Goal: Find specific page/section: Find specific page/section

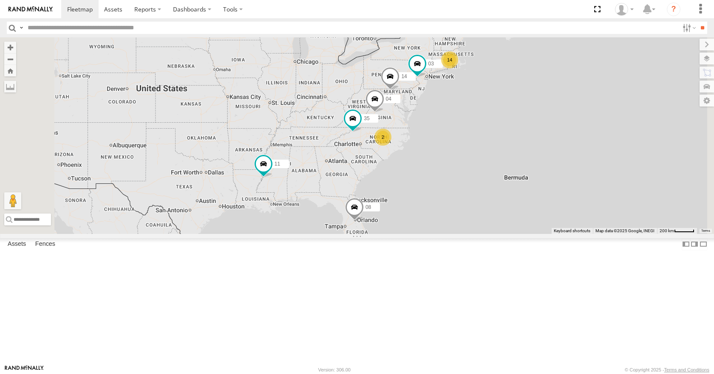
drag, startPoint x: 431, startPoint y: 231, endPoint x: 401, endPoint y: 239, distance: 30.4
click at [401, 234] on div "35 14 08 04 11 03 14 2" at bounding box center [357, 135] width 714 height 196
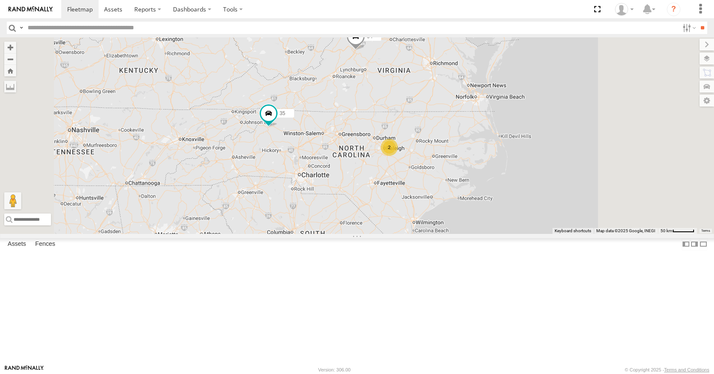
drag, startPoint x: 444, startPoint y: 195, endPoint x: 399, endPoint y: 214, distance: 48.8
click at [399, 214] on div "35 14 08 04 11 03 2" at bounding box center [357, 135] width 714 height 196
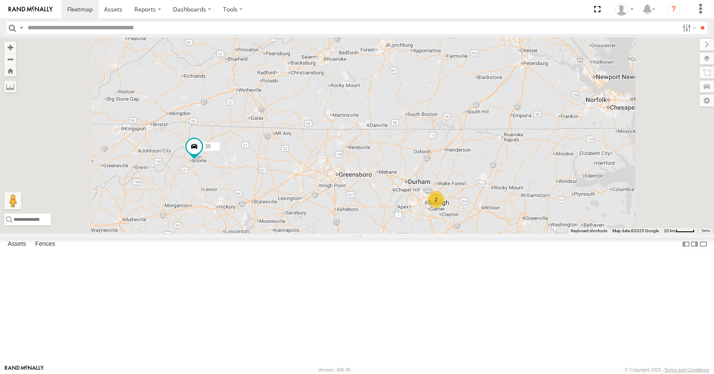
drag, startPoint x: 372, startPoint y: 202, endPoint x: 322, endPoint y: 228, distance: 56.3
click at [375, 230] on div "35 14 08 04 11 03 2" at bounding box center [357, 135] width 714 height 196
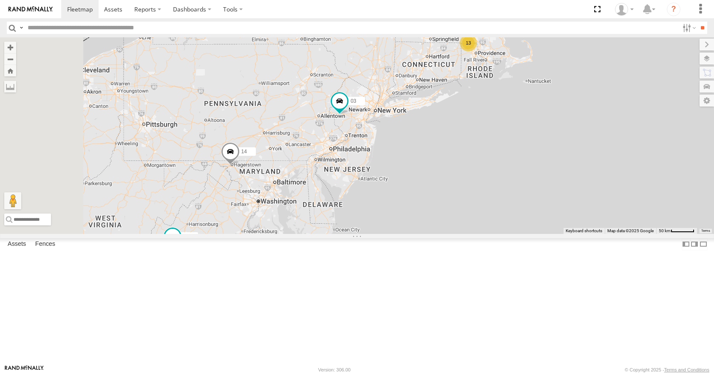
drag, startPoint x: 418, startPoint y: 210, endPoint x: 543, endPoint y: 113, distance: 157.5
click at [543, 113] on div "35 14 04 08 11 03 05 13" at bounding box center [357, 135] width 714 height 196
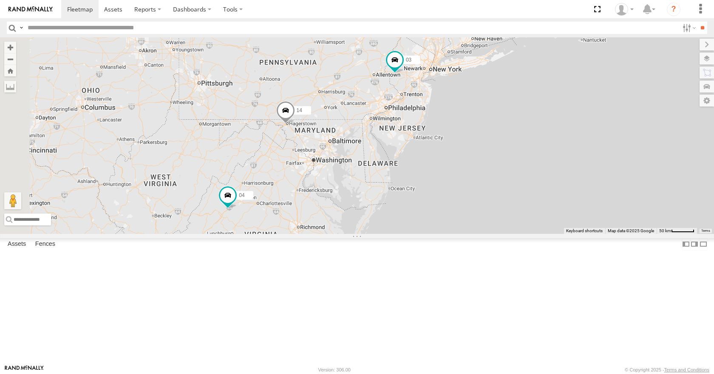
drag, startPoint x: 474, startPoint y: 230, endPoint x: 531, endPoint y: 189, distance: 71.2
click at [531, 189] on div "35 14 04 08 11 03 05 13" at bounding box center [357, 135] width 714 height 196
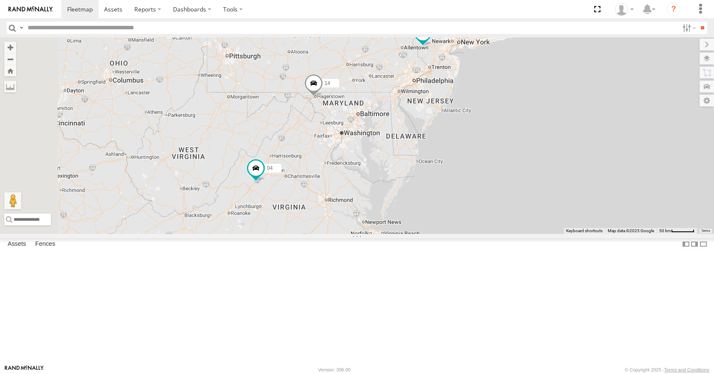
drag, startPoint x: 481, startPoint y: 220, endPoint x: 520, endPoint y: 187, distance: 51.5
click at [520, 187] on div "35 14 04 08 11 03 05 13 2" at bounding box center [357, 135] width 714 height 196
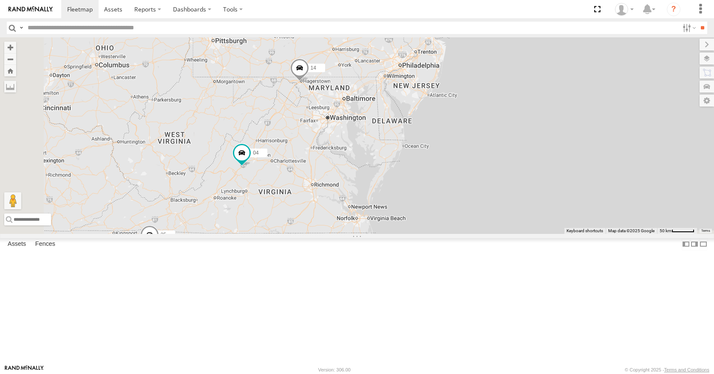
drag, startPoint x: 482, startPoint y: 206, endPoint x: 469, endPoint y: 190, distance: 20.2
click at [469, 190] on div "35 14 04 08 11 03 05 13 2" at bounding box center [357, 135] width 714 height 196
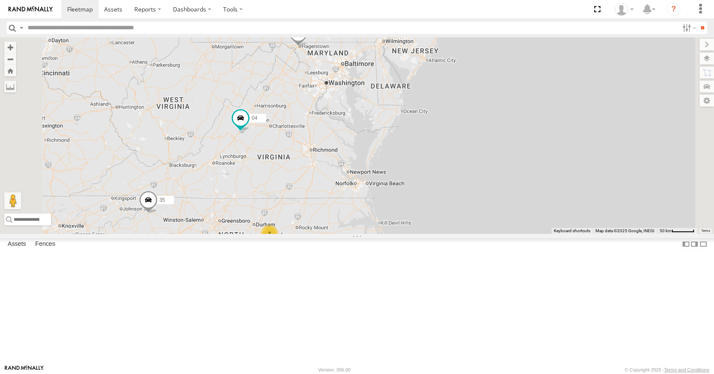
drag, startPoint x: 443, startPoint y: 186, endPoint x: 444, endPoint y: 131, distance: 54.8
click at [444, 131] on div "35 14 04 08 11 03 13 2" at bounding box center [357, 135] width 714 height 196
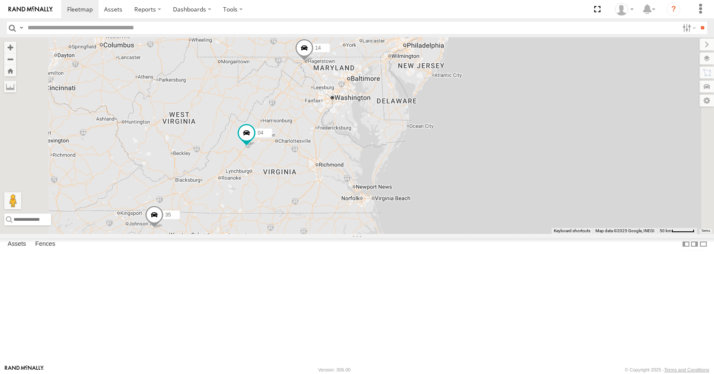
drag, startPoint x: 444, startPoint y: 153, endPoint x: 450, endPoint y: 170, distance: 17.6
click at [450, 170] on div "35 14 04 08 11 03 13 2" at bounding box center [357, 135] width 714 height 196
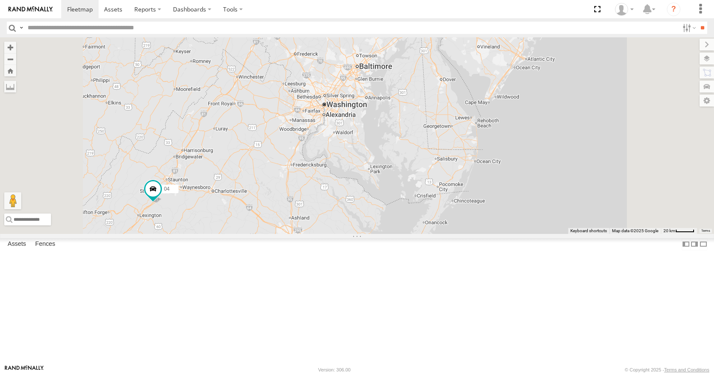
drag, startPoint x: 444, startPoint y: 157, endPoint x: 446, endPoint y: 181, distance: 24.3
click at [446, 181] on div "35 14 04 08 11 03" at bounding box center [357, 135] width 714 height 196
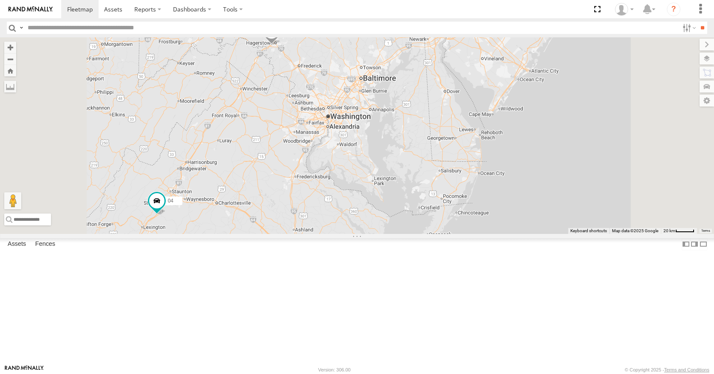
drag, startPoint x: 446, startPoint y: 170, endPoint x: 451, endPoint y: 184, distance: 14.5
click at [451, 184] on div "35 14 04 08 11 03" at bounding box center [357, 135] width 714 height 196
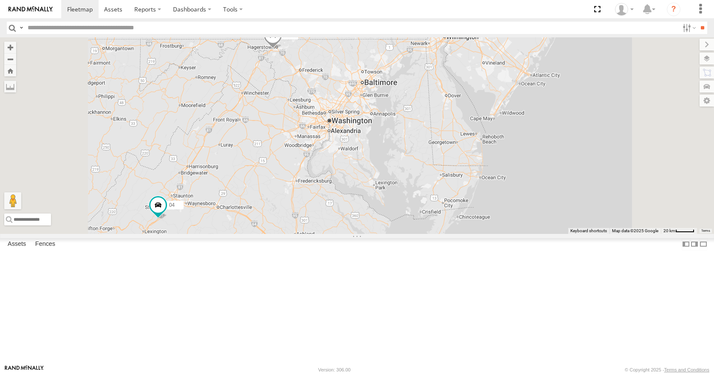
drag, startPoint x: 452, startPoint y: 169, endPoint x: 454, endPoint y: 182, distance: 13.3
click at [454, 182] on div "35 14 04 08 11 03" at bounding box center [357, 135] width 714 height 196
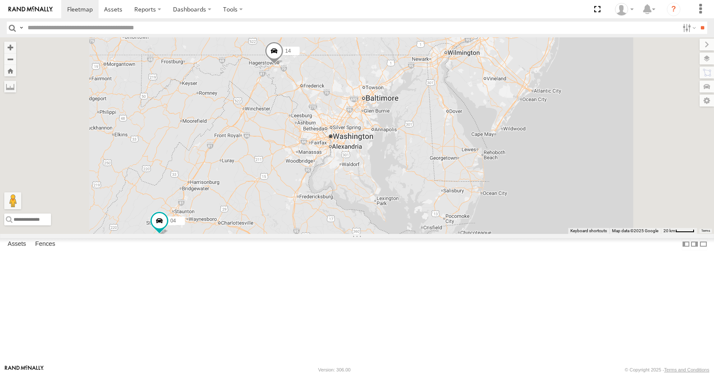
drag, startPoint x: 486, startPoint y: 159, endPoint x: 485, endPoint y: 174, distance: 14.9
click at [485, 174] on div "35 14 04 08 11 03" at bounding box center [357, 135] width 714 height 196
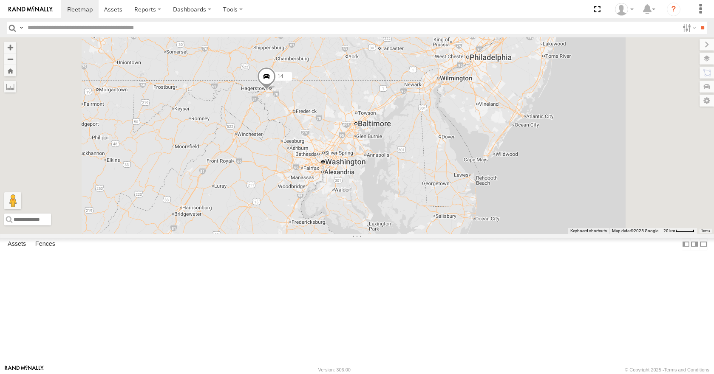
drag, startPoint x: 475, startPoint y: 163, endPoint x: 472, endPoint y: 170, distance: 7.3
click at [472, 170] on div "35 14 04 08 11 03" at bounding box center [357, 135] width 714 height 196
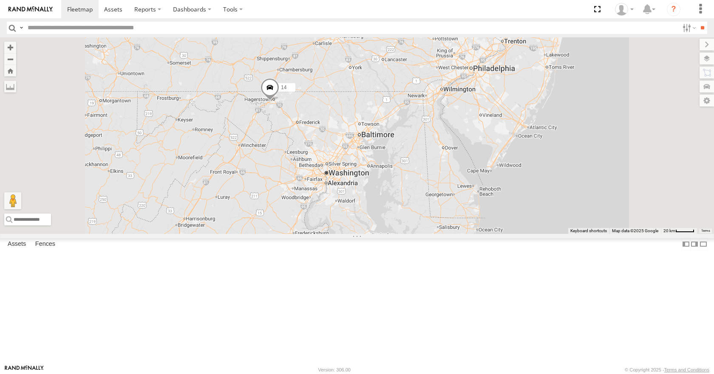
drag, startPoint x: 511, startPoint y: 148, endPoint x: 516, endPoint y: 159, distance: 12.0
click at [516, 159] on div "35 14 04 08 11 03" at bounding box center [357, 135] width 714 height 196
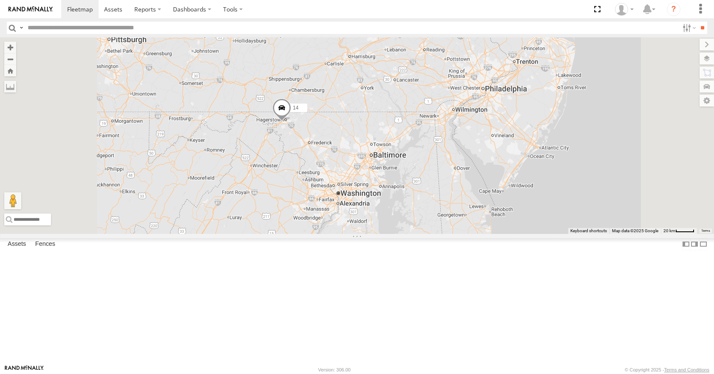
drag, startPoint x: 564, startPoint y: 160, endPoint x: 576, endPoint y: 175, distance: 19.3
click at [576, 175] on div "35 14 04 08 11 03" at bounding box center [357, 135] width 714 height 196
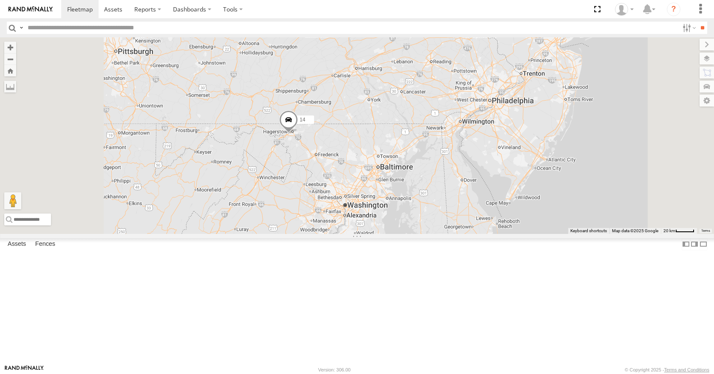
drag, startPoint x: 615, startPoint y: 158, endPoint x: 622, endPoint y: 176, distance: 19.3
click at [622, 176] on div "35 14 04 08 11 03" at bounding box center [357, 135] width 714 height 196
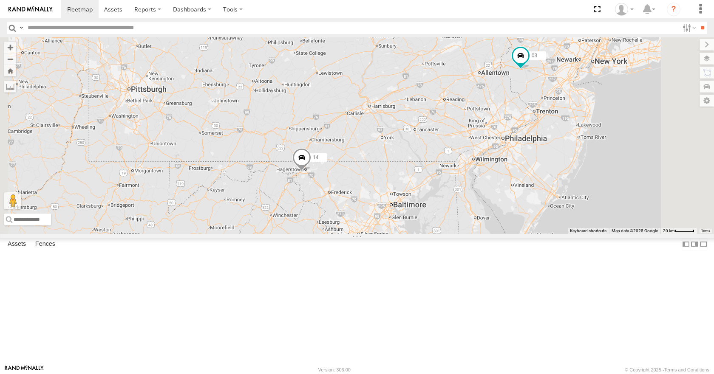
drag, startPoint x: 657, startPoint y: 165, endPoint x: 631, endPoint y: 196, distance: 40.4
click at [633, 195] on div "35 14 04 08 11 03" at bounding box center [357, 135] width 714 height 196
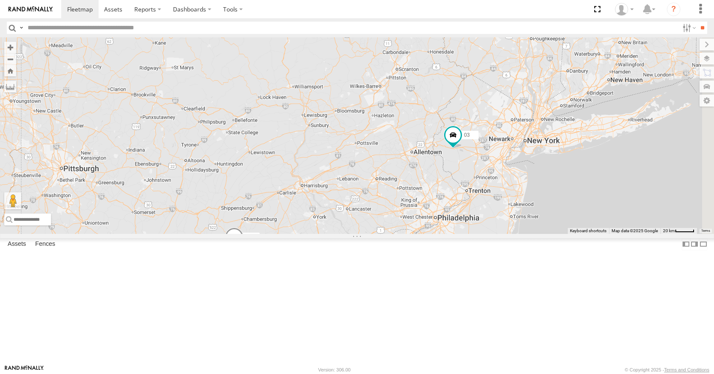
drag, startPoint x: 614, startPoint y: 197, endPoint x: 587, endPoint y: 207, distance: 29.4
click at [587, 207] on div "35 14 04 08 11 03" at bounding box center [357, 135] width 714 height 196
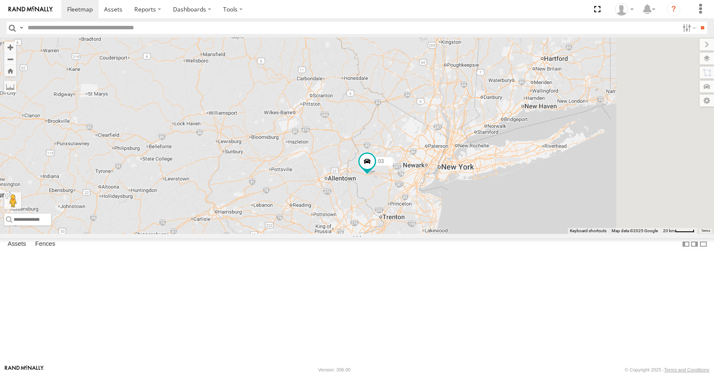
drag, startPoint x: 598, startPoint y: 195, endPoint x: 554, endPoint y: 206, distance: 44.7
click at [554, 206] on div "35 14 04 08 11 03" at bounding box center [357, 135] width 714 height 196
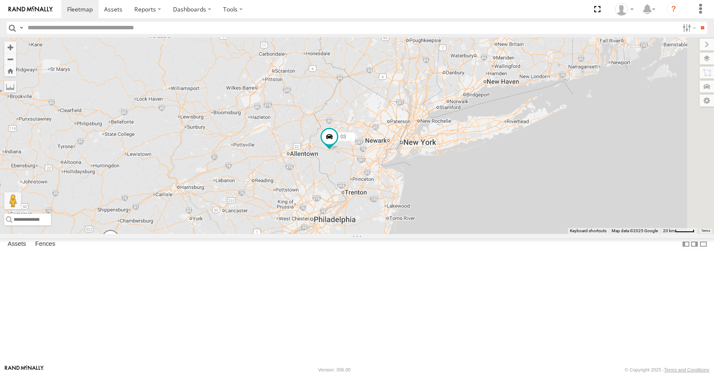
drag, startPoint x: 498, startPoint y: 238, endPoint x: 530, endPoint y: 200, distance: 49.4
click at [530, 201] on div "35 14 04 08 11 03 12 12 05" at bounding box center [357, 135] width 714 height 196
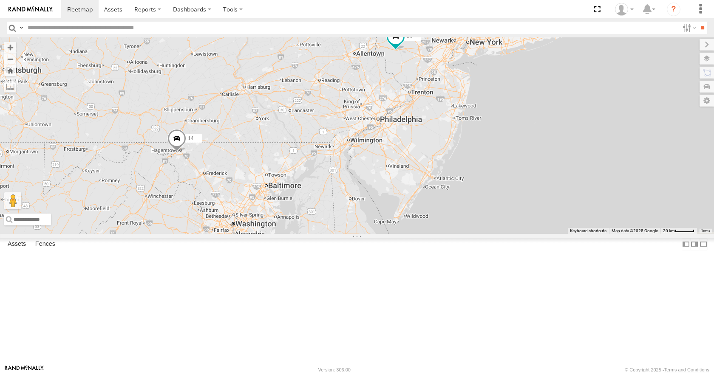
drag, startPoint x: 544, startPoint y: 212, endPoint x: 596, endPoint y: 127, distance: 98.8
click at [594, 130] on div "35 14 04 08 11 03 12 12 05" at bounding box center [357, 135] width 714 height 196
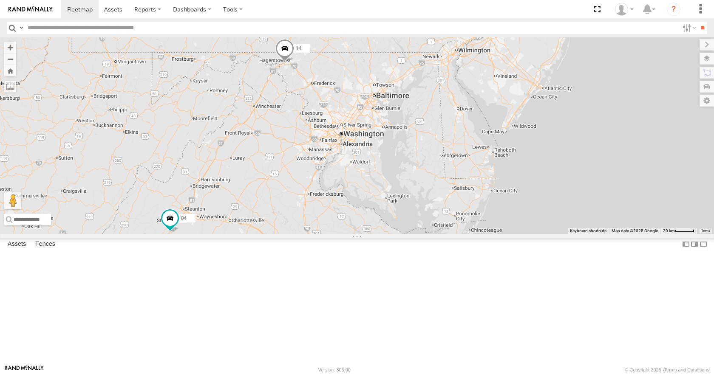
drag, startPoint x: 504, startPoint y: 249, endPoint x: 509, endPoint y: 307, distance: 58.0
click at [509, 234] on div "35 14 04 08 11 03 12 12 05" at bounding box center [357, 135] width 714 height 196
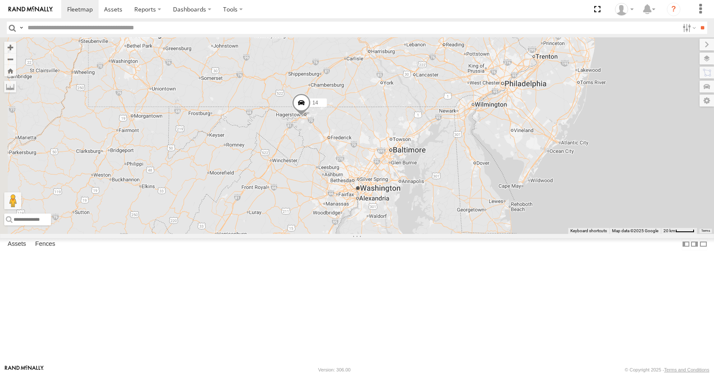
drag, startPoint x: 500, startPoint y: 195, endPoint x: 525, endPoint y: 253, distance: 63.7
click at [525, 234] on div "35 14 04 08 11 03 12 12 05" at bounding box center [357, 135] width 714 height 196
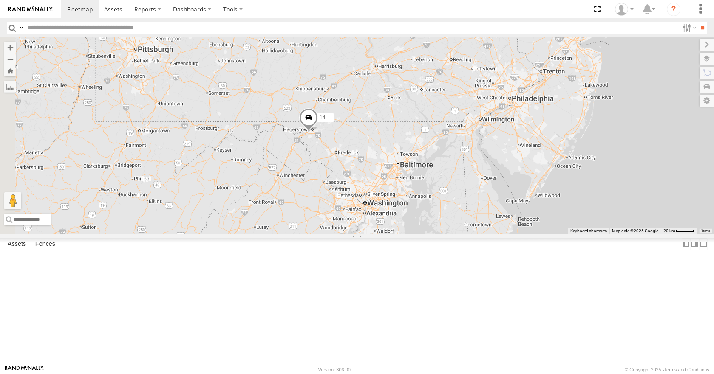
drag, startPoint x: 515, startPoint y: 217, endPoint x: 529, endPoint y: 245, distance: 31.0
click at [529, 234] on div "35 14 04 08 11 03 12 12 05" at bounding box center [357, 135] width 714 height 196
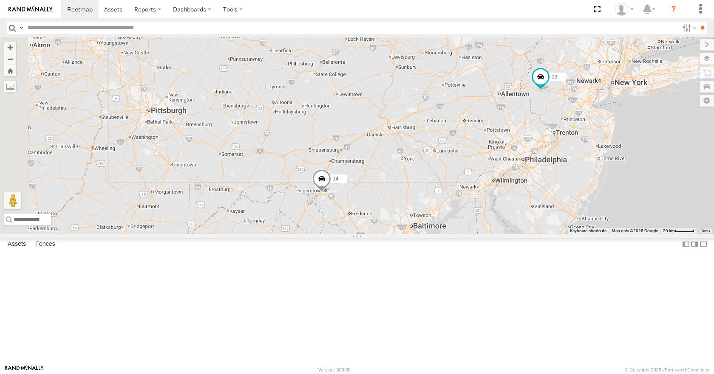
drag, startPoint x: 501, startPoint y: 265, endPoint x: 496, endPoint y: 300, distance: 35.6
click at [496, 234] on div "35 14 04 08 11 03 12 12 05" at bounding box center [357, 135] width 714 height 196
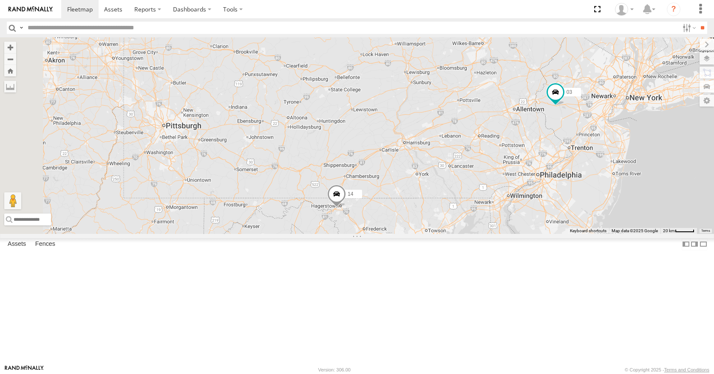
drag, startPoint x: 508, startPoint y: 267, endPoint x: 529, endPoint y: 288, distance: 29.7
click at [529, 234] on div "35 14 04 08 11 03 12 12 05" at bounding box center [357, 135] width 714 height 196
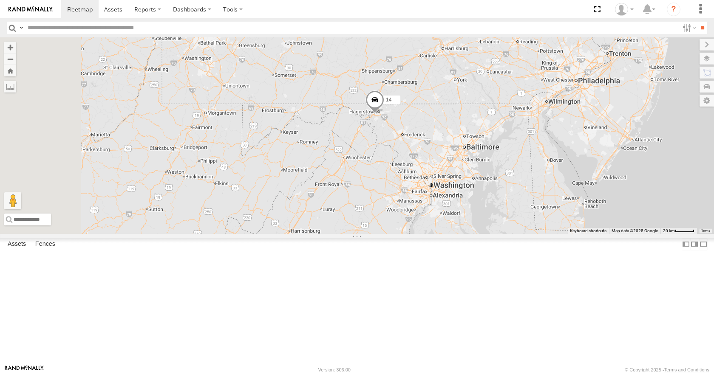
drag, startPoint x: 507, startPoint y: 315, endPoint x: 537, endPoint y: 212, distance: 107.7
click at [537, 212] on div "35 14 04 08 11 03 12 12 05" at bounding box center [357, 135] width 714 height 196
drag, startPoint x: 513, startPoint y: 243, endPoint x: 540, endPoint y: 259, distance: 30.9
click at [540, 234] on div "35 14 04 08 11 03 12 12 05" at bounding box center [357, 135] width 714 height 196
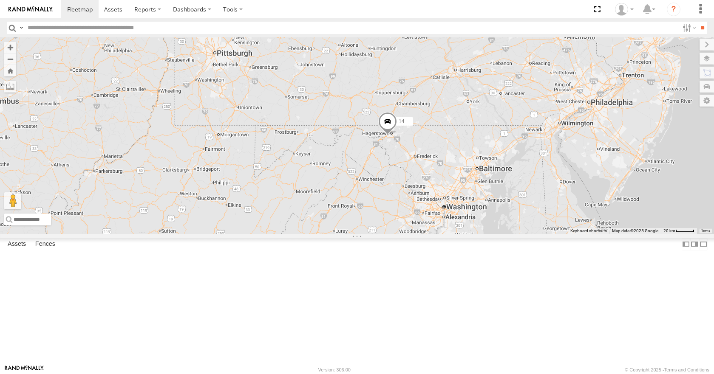
drag, startPoint x: 540, startPoint y: 240, endPoint x: 509, endPoint y: 253, distance: 33.5
click at [509, 234] on div "35 14 04 08 11 03 12 12 05" at bounding box center [357, 135] width 714 height 196
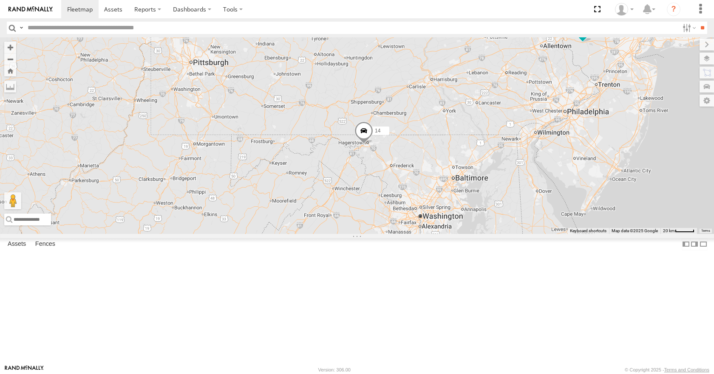
drag, startPoint x: 508, startPoint y: 233, endPoint x: 491, endPoint y: 246, distance: 22.1
click at [491, 234] on div "35 14 04 08 11 03 12 12 05" at bounding box center [357, 135] width 714 height 196
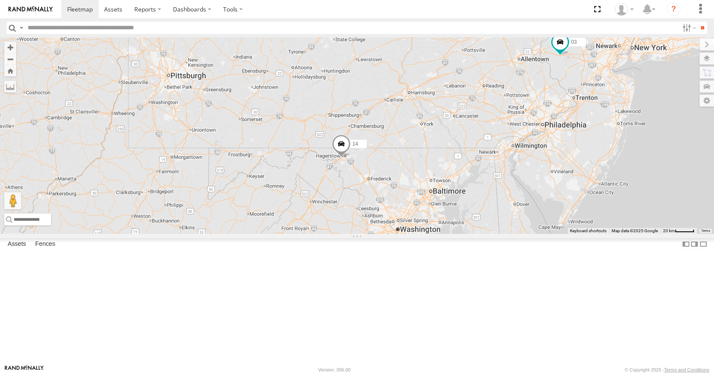
drag, startPoint x: 548, startPoint y: 258, endPoint x: 546, endPoint y: 232, distance: 26.4
click at [546, 232] on div "35 14 04 08 11 03 12 12 05" at bounding box center [357, 135] width 714 height 196
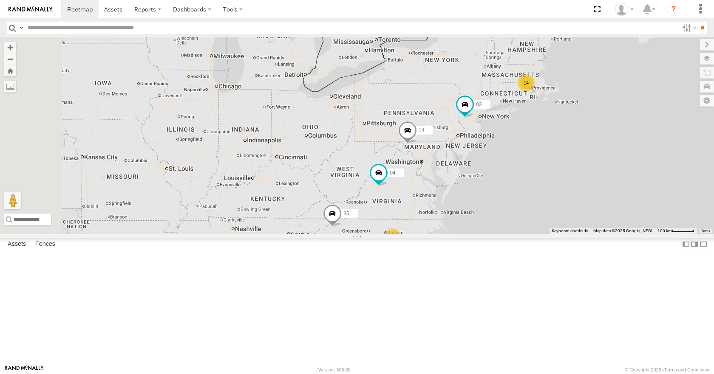
drag, startPoint x: 432, startPoint y: 201, endPoint x: 444, endPoint y: 193, distance: 14.6
click at [444, 193] on div "35 14 04 08 11 03 14 2" at bounding box center [357, 135] width 714 height 196
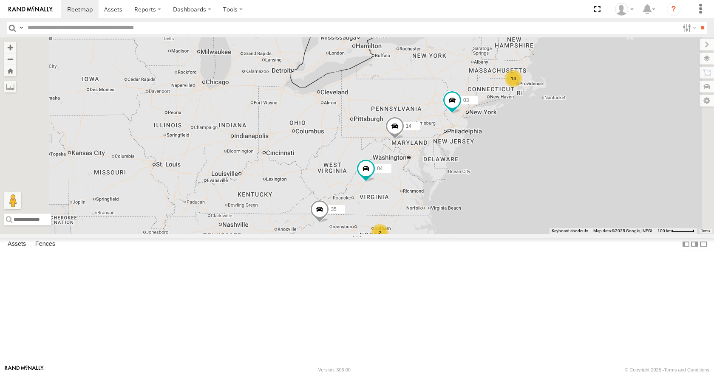
drag
click at [471, 209] on div "35 14 04 08 11 03 14 2" at bounding box center [357, 135] width 714 height 196
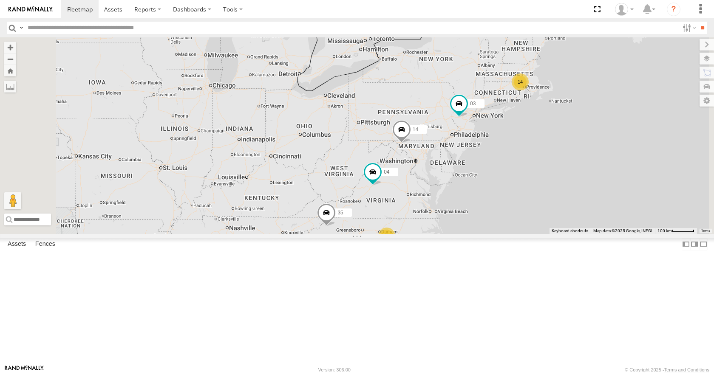
click at [475, 184] on div "35 14 04 08 11 03 14 2" at bounding box center [357, 135] width 714 height 196
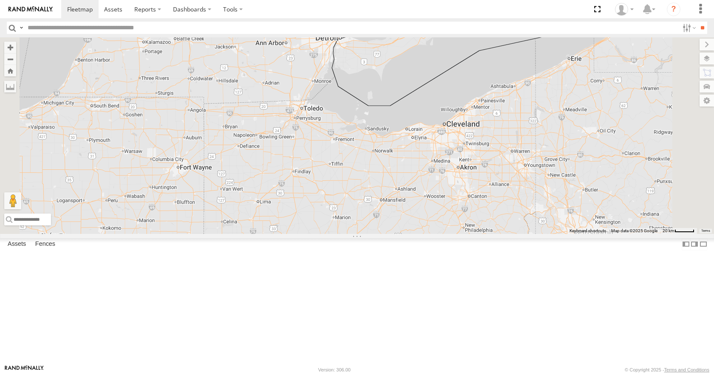
click at [417, 177] on div "35 14 04 08 11 03" at bounding box center [357, 135] width 714 height 196
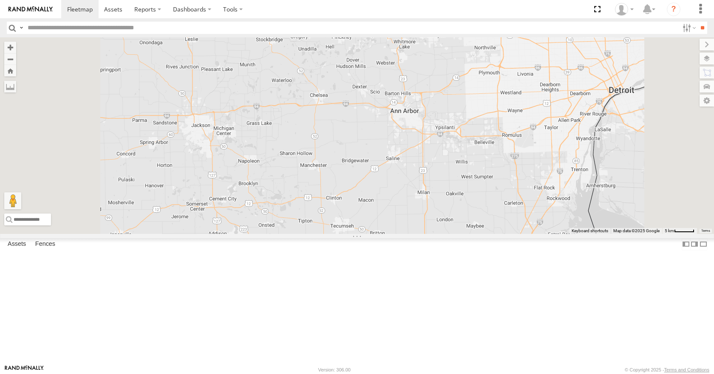
click at [453, 228] on div "35 14 04 08 11 03" at bounding box center [357, 135] width 714 height 196
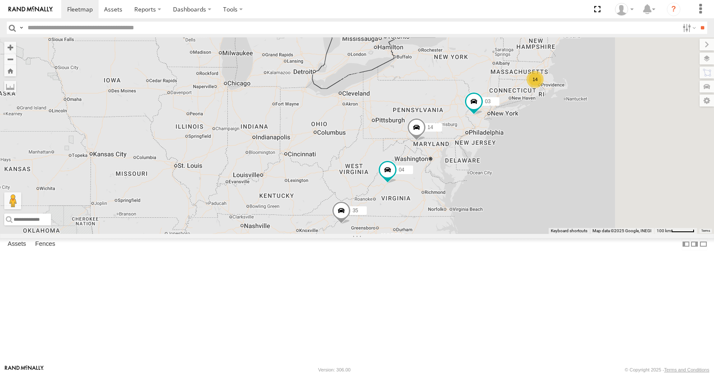
click at [430, 166] on div "35 14 04 08 11 03 14" at bounding box center [357, 135] width 714 height 196
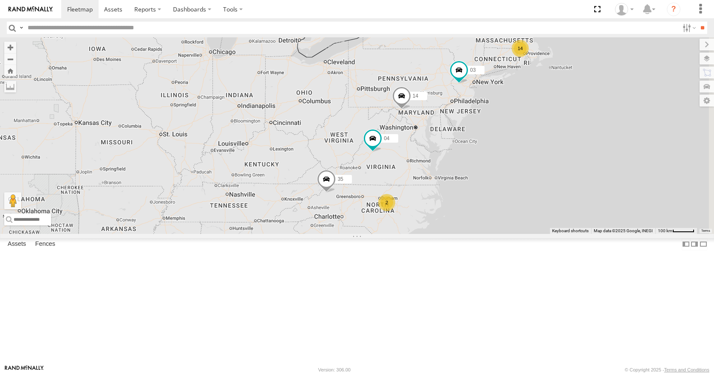
click at [426, 174] on div "35 14 04 08 11 03 14 2" at bounding box center [357, 135] width 714 height 196
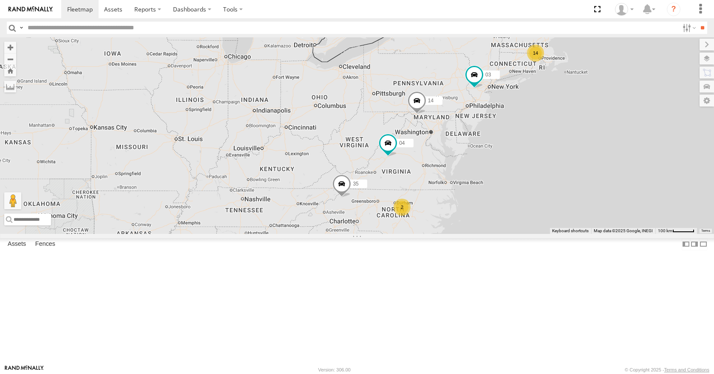
click at [456, 154] on div "35 14 04 08 11 03 14 2" at bounding box center [357, 135] width 714 height 196
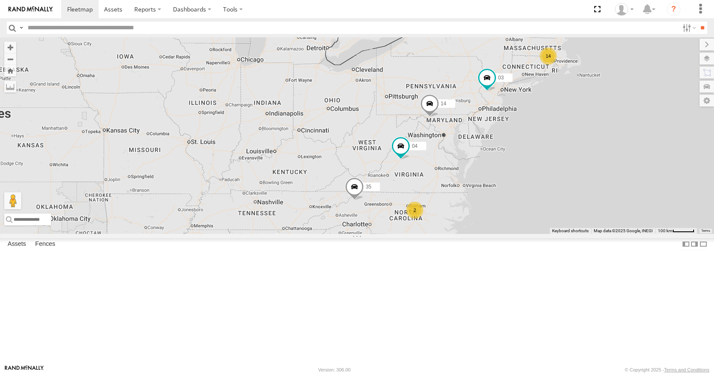
click at [503, 115] on div "35 14 04 08 11 03 14 2" at bounding box center [357, 135] width 714 height 196
click at [485, 124] on div "35 14 04 08 11 03 14 2" at bounding box center [357, 135] width 714 height 196
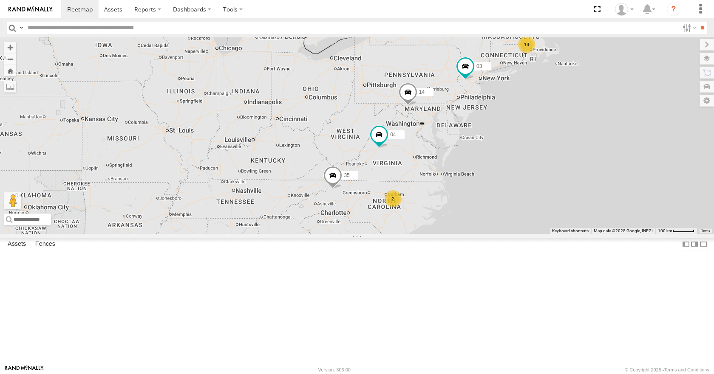
click at [459, 113] on div "35 14 04 08 11 03 14 2" at bounding box center [357, 135] width 714 height 196
click at [480, 89] on div "35 14 04 08 11 03 14 2" at bounding box center [357, 135] width 714 height 196
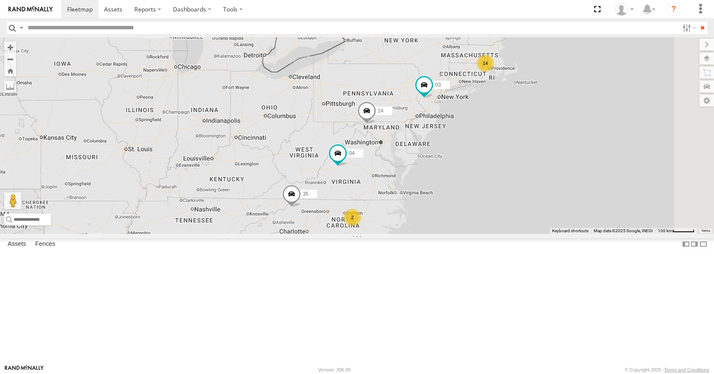
click at [487, 93] on div "35 14 04 08 11 03 14 2" at bounding box center [357, 135] width 714 height 196
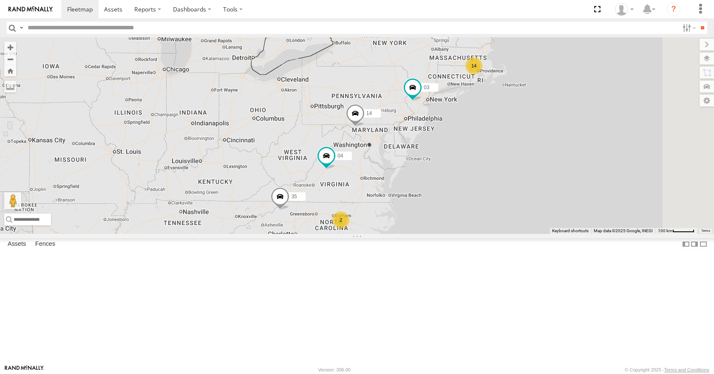
click at [481, 98] on div "35 14 04 08 11 03 14 2" at bounding box center [357, 135] width 714 height 196
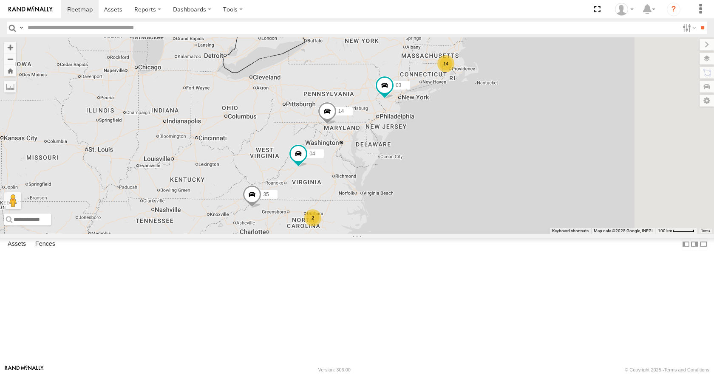
click at [474, 111] on div "35 14 04 08 11 03 14 2" at bounding box center [357, 135] width 714 height 196
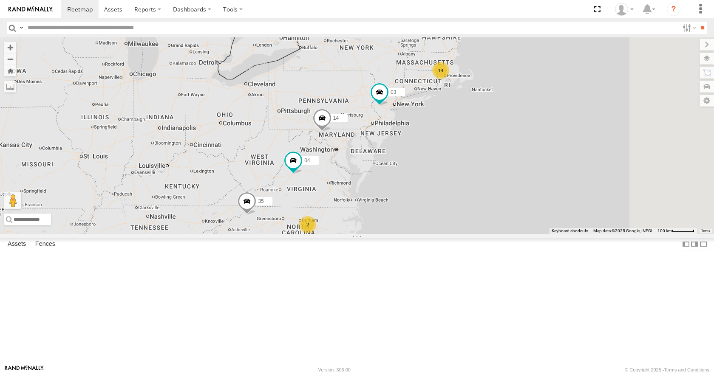
click at [438, 105] on div "35 14 04 08 11 03 14 2" at bounding box center [357, 135] width 714 height 196
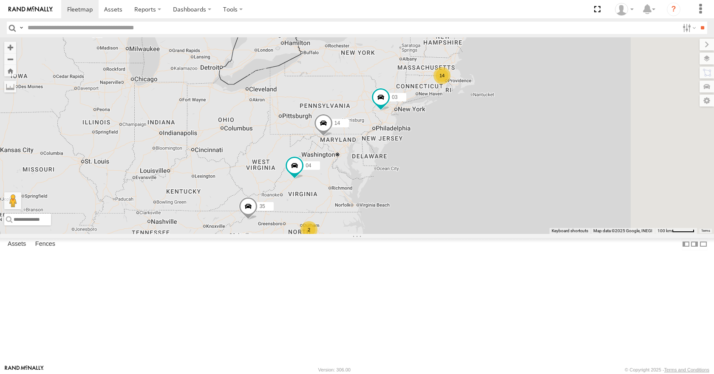
click at [471, 59] on div "35 14 04 08 11 03 14 2" at bounding box center [357, 135] width 714 height 196
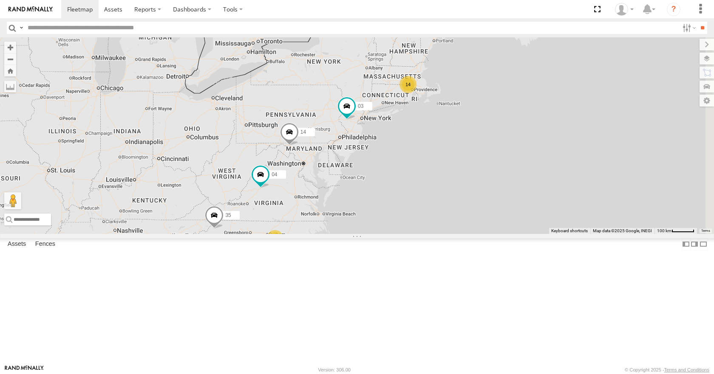
click at [492, 59] on div "35 14 04 08 11 03 14 2" at bounding box center [357, 135] width 714 height 196
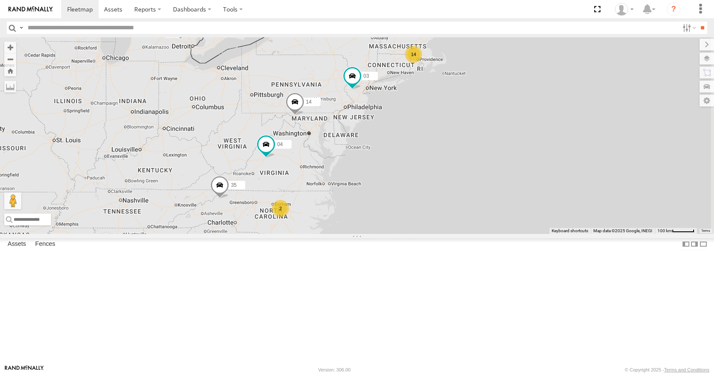
click at [507, 61] on div "35 14 04 08 11 03 14 2" at bounding box center [357, 135] width 714 height 196
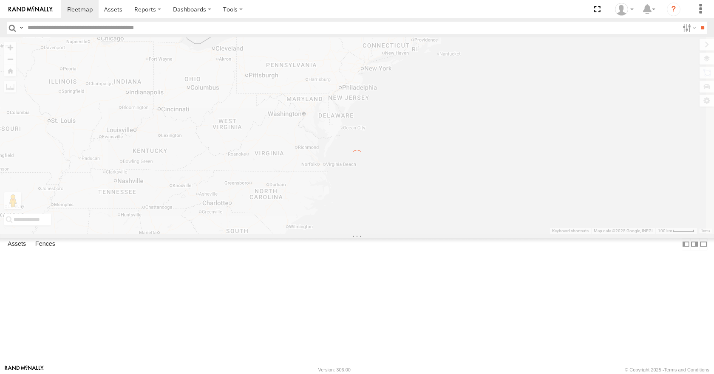
click at [522, 50] on div "← Move left → Move right ↑ Move up ↓ Move down + Zoom in - Zoom out Home Jump l…" at bounding box center [357, 135] width 714 height 196
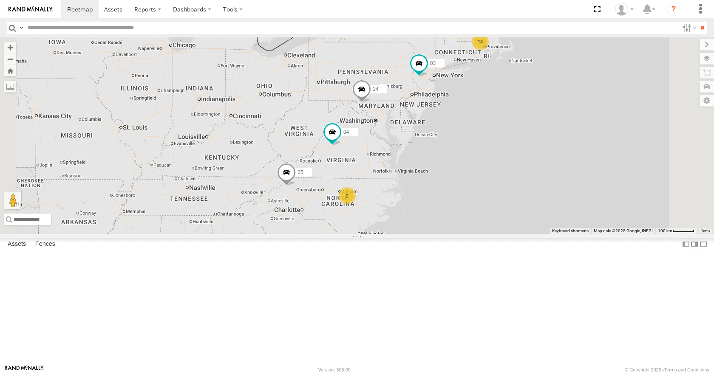
click at [497, 144] on div "35 14 04 03 08 11 14 2" at bounding box center [357, 135] width 714 height 196
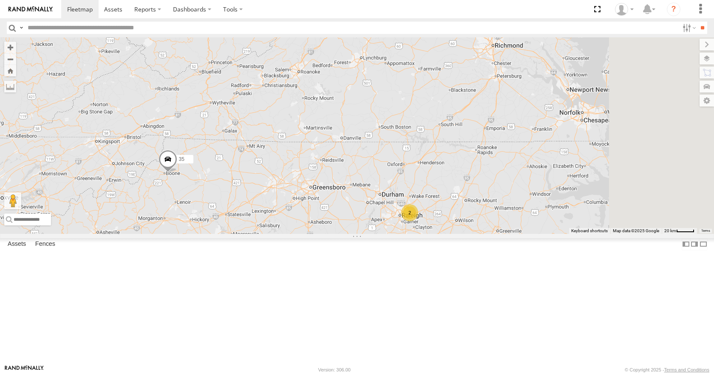
drag, startPoint x: 497, startPoint y: 196, endPoint x: 390, endPoint y: 275, distance: 132.8
click at [390, 234] on div "35 14 04 03 08 11 2" at bounding box center [357, 135] width 714 height 196
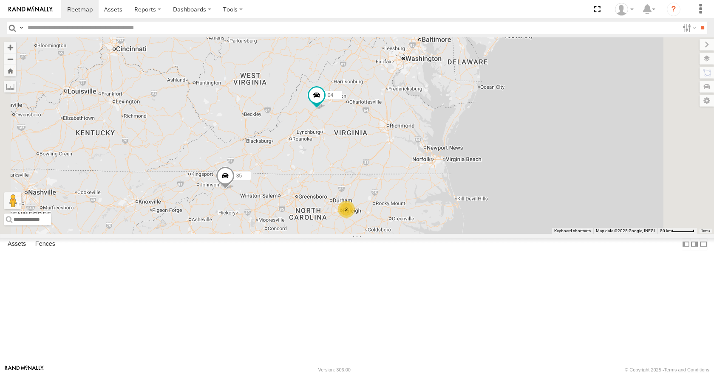
drag, startPoint x: 450, startPoint y: 214, endPoint x: 460, endPoint y: 201, distance: 15.7
click at [460, 201] on div "35 14 04 03 08 11 2" at bounding box center [357, 135] width 714 height 196
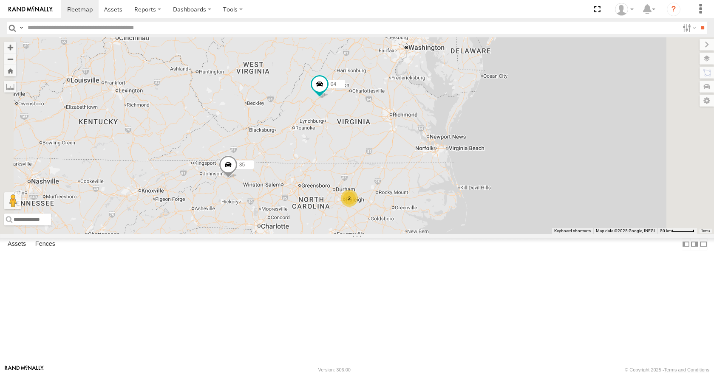
drag, startPoint x: 467, startPoint y: 185, endPoint x: 461, endPoint y: 182, distance: 6.8
click at [461, 182] on div "35 14 04 03 08 11 2" at bounding box center [357, 135] width 714 height 196
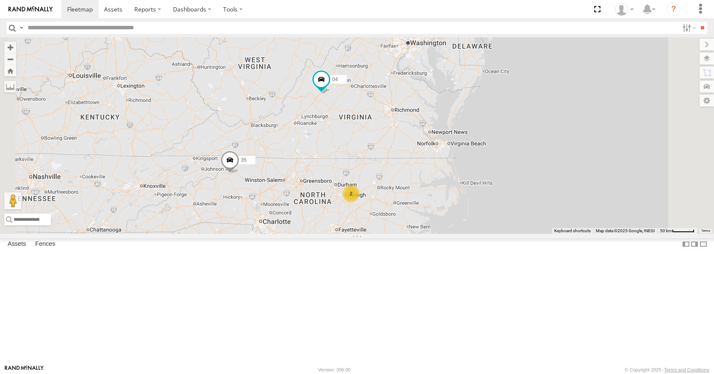
click at [393, 119] on div "35 14 04 03 08 11 2" at bounding box center [357, 135] width 714 height 196
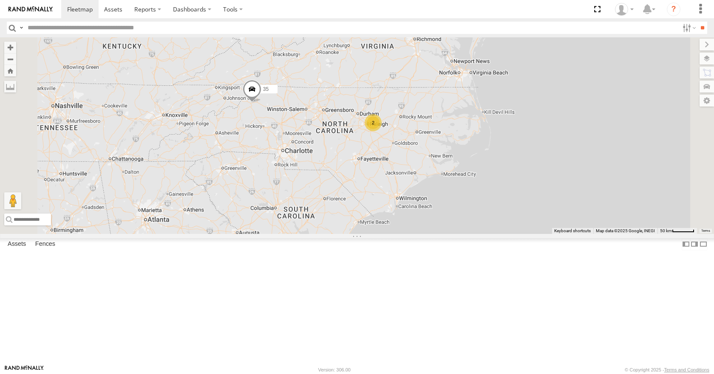
drag, startPoint x: 369, startPoint y: 153, endPoint x: 389, endPoint y: 83, distance: 72.2
click at [389, 83] on div "35 14 04 03 08 11 2" at bounding box center [357, 135] width 714 height 196
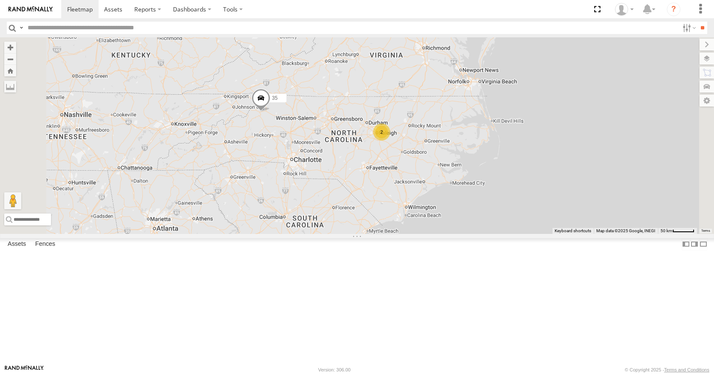
drag, startPoint x: 389, startPoint y: 83, endPoint x: 400, endPoint y: 93, distance: 15.0
click at [400, 93] on div "35 14 04 03 08 11 2" at bounding box center [357, 135] width 714 height 196
drag, startPoint x: 394, startPoint y: 57, endPoint x: 394, endPoint y: 70, distance: 13.2
click at [394, 70] on div "35 14 04 03 08 11 2" at bounding box center [357, 135] width 714 height 196
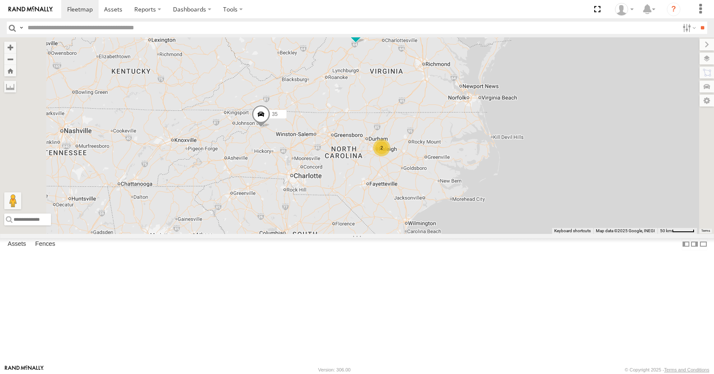
drag, startPoint x: 388, startPoint y: 81, endPoint x: 401, endPoint y: 87, distance: 13.9
click at [401, 87] on div "35 14 04 03 08 11 2" at bounding box center [357, 135] width 714 height 196
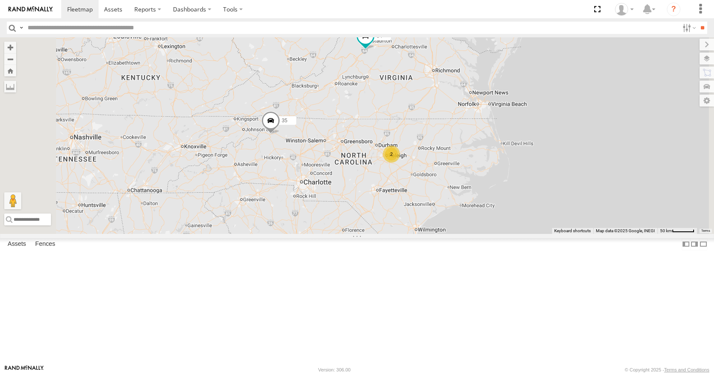
drag, startPoint x: 405, startPoint y: 249, endPoint x: 397, endPoint y: 248, distance: 8.1
click at [397, 234] on div "35 14 04 03 08 11 2" at bounding box center [357, 135] width 714 height 196
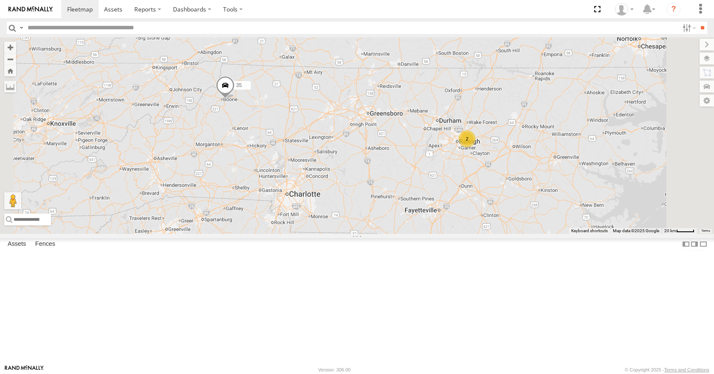
drag, startPoint x: 385, startPoint y: 217, endPoint x: 359, endPoint y: 229, distance: 29.3
click at [359, 229] on div "35 14 04 03 08 11 2" at bounding box center [357, 135] width 714 height 196
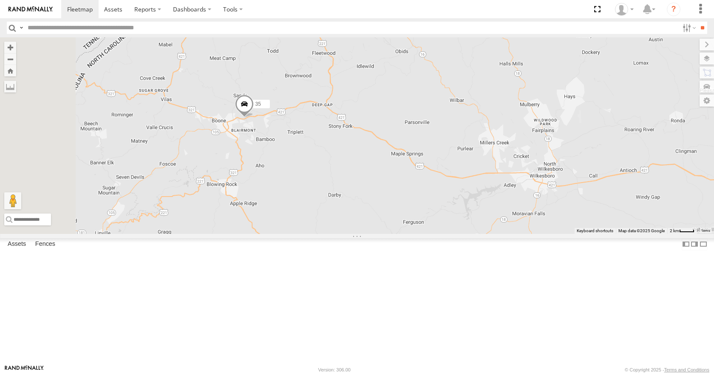
drag, startPoint x: 337, startPoint y: 168, endPoint x: 400, endPoint y: 211, distance: 76.1
click at [400, 211] on div "35 14 04 03 08 11" at bounding box center [357, 135] width 714 height 196
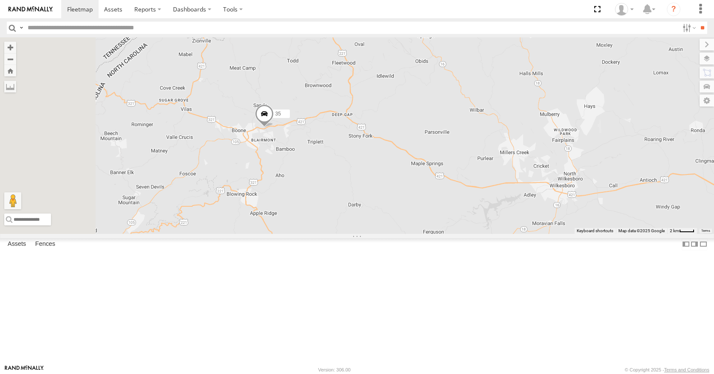
drag, startPoint x: 403, startPoint y: 186, endPoint x: 431, endPoint y: 198, distance: 30.1
click at [431, 198] on div "35 14 04 03 08 11" at bounding box center [357, 135] width 714 height 196
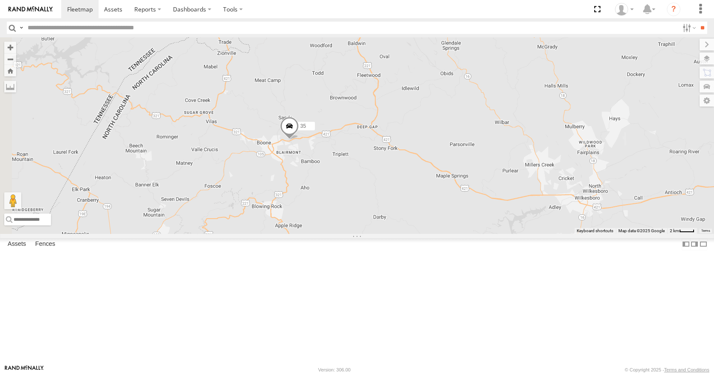
drag, startPoint x: 407, startPoint y: 205, endPoint x: 429, endPoint y: 216, distance: 24.9
click at [429, 216] on div "35 14 04 03 08 11" at bounding box center [357, 135] width 714 height 196
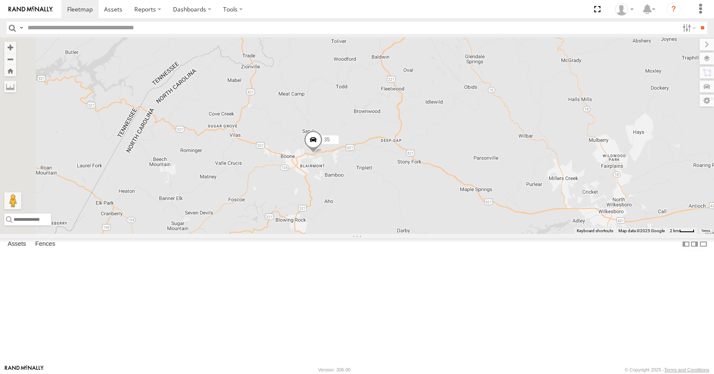
click at [438, 234] on div "35 14 04 03 08 11" at bounding box center [357, 135] width 714 height 196
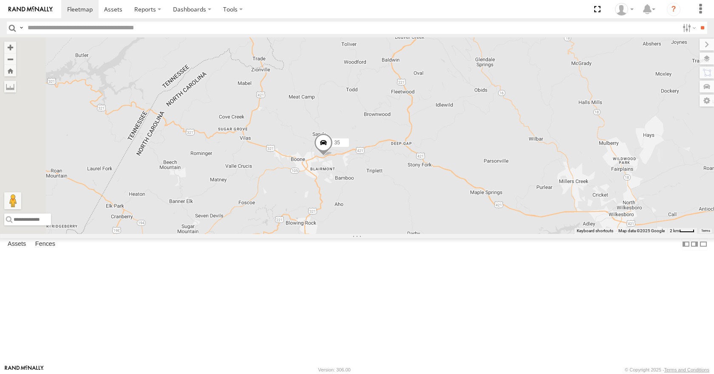
drag, startPoint x: 441, startPoint y: 239, endPoint x: 448, endPoint y: 236, distance: 7.4
click at [448, 234] on div "35 14 04 03 08 11" at bounding box center [357, 135] width 714 height 196
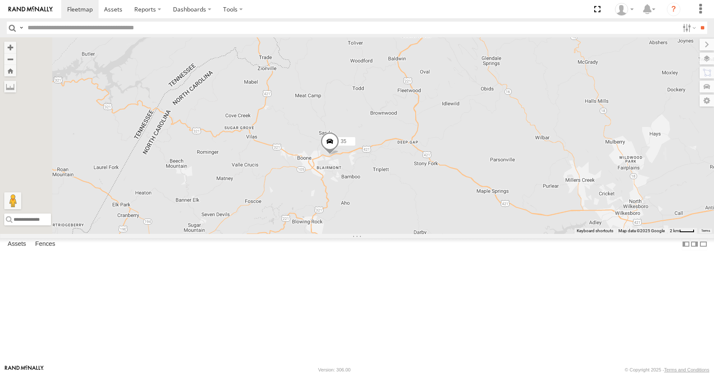
drag, startPoint x: 452, startPoint y: 254, endPoint x: 463, endPoint y: 241, distance: 17.5
click at [463, 234] on div "35 14 04 03 08 11" at bounding box center [357, 135] width 714 height 196
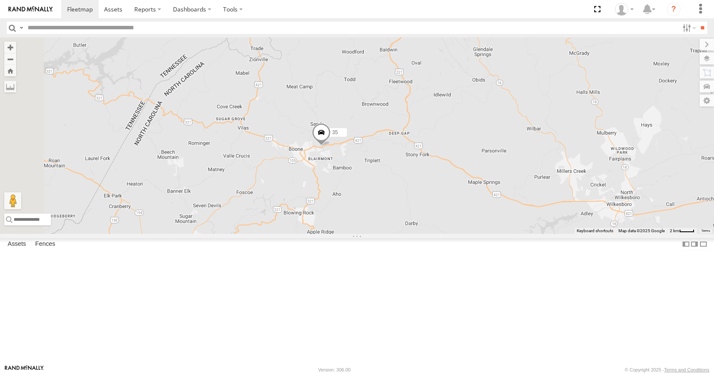
drag, startPoint x: 457, startPoint y: 267, endPoint x: 438, endPoint y: 275, distance: 21.0
click at [438, 234] on div "35 14 04 03 08 11" at bounding box center [357, 135] width 714 height 196
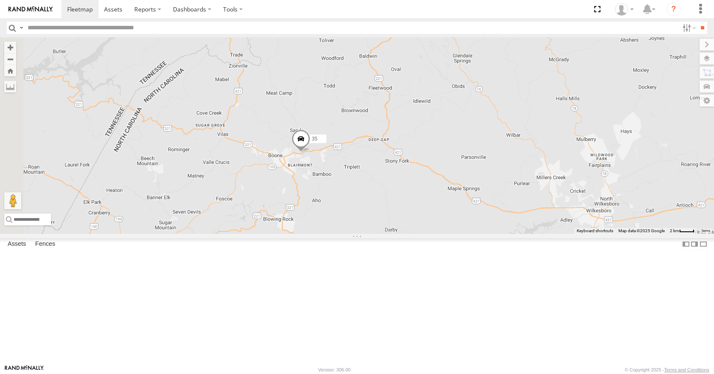
drag, startPoint x: 439, startPoint y: 256, endPoint x: 420, endPoint y: 262, distance: 19.7
click at [420, 234] on div "35 14 04 03 08 11" at bounding box center [357, 135] width 714 height 196
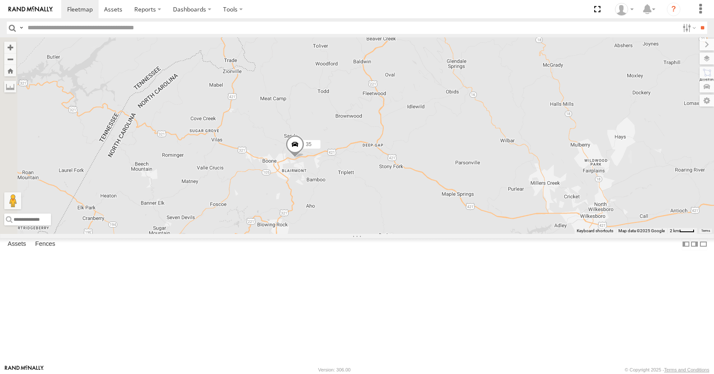
drag, startPoint x: 423, startPoint y: 239, endPoint x: 407, endPoint y: 246, distance: 17.5
click at [407, 234] on div "35 14 04 03 08 11" at bounding box center [357, 135] width 714 height 196
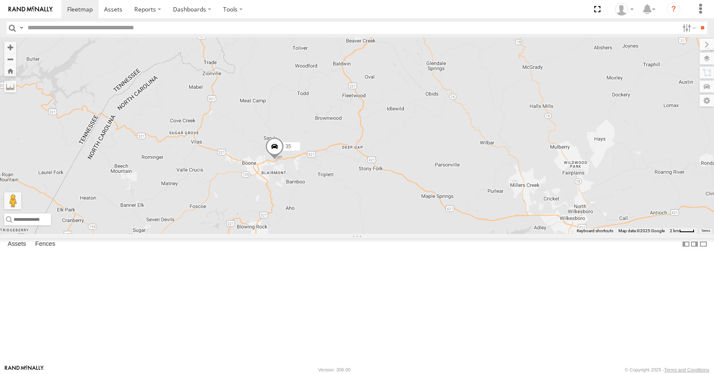
drag, startPoint x: 381, startPoint y: 238, endPoint x: 374, endPoint y: 251, distance: 14.9
click at [374, 234] on div "35 14 04 03 08 11" at bounding box center [357, 135] width 714 height 196
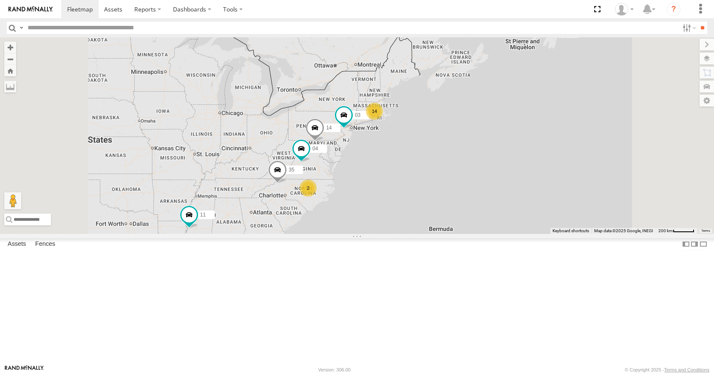
drag, startPoint x: 424, startPoint y: 266, endPoint x: 426, endPoint y: 222, distance: 44.6
click at [426, 222] on div "35 14 04 03 08 11 14 2" at bounding box center [357, 135] width 714 height 196
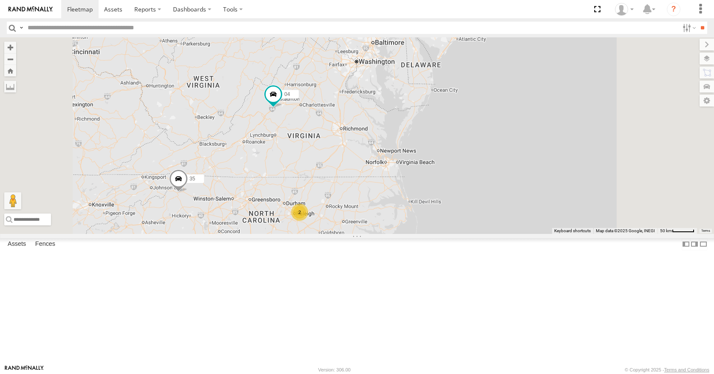
drag, startPoint x: 411, startPoint y: 230, endPoint x: 419, endPoint y: 228, distance: 8.3
click at [419, 228] on div "35 14 04 03 08 11 2" at bounding box center [357, 135] width 714 height 196
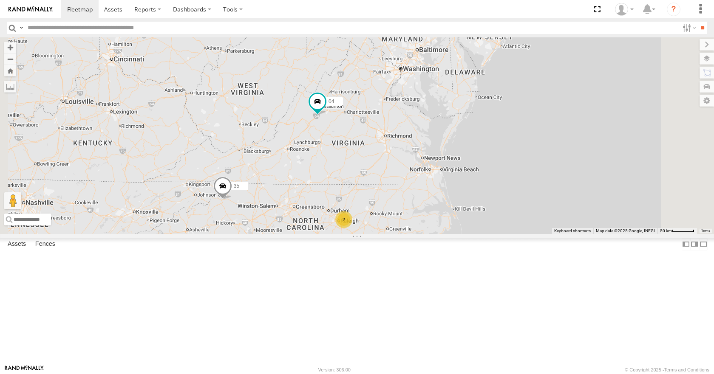
drag, startPoint x: 420, startPoint y: 156, endPoint x: 466, endPoint y: 164, distance: 46.4
click at [466, 164] on div "35 14 04 03 08 11 2" at bounding box center [357, 135] width 714 height 196
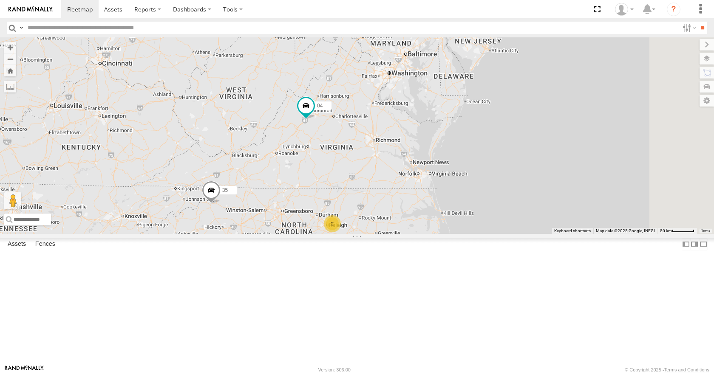
drag, startPoint x: 455, startPoint y: 147, endPoint x: 445, endPoint y: 151, distance: 10.5
click at [445, 151] on div "35 14 04 03 08 11 2" at bounding box center [357, 135] width 714 height 196
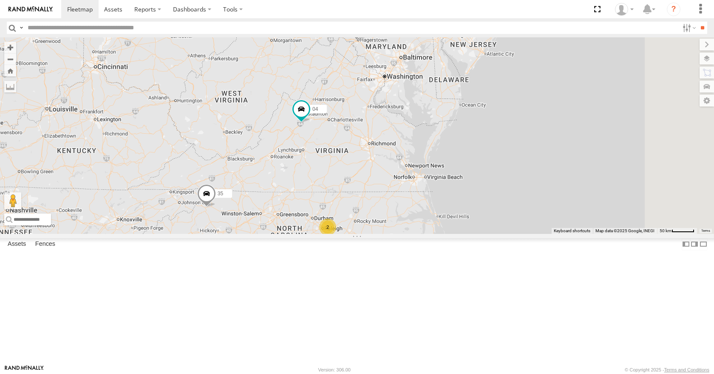
drag, startPoint x: 471, startPoint y: 136, endPoint x: 483, endPoint y: 134, distance: 12.5
click at [483, 134] on div "35 14 04 03 08 11 2" at bounding box center [357, 135] width 714 height 196
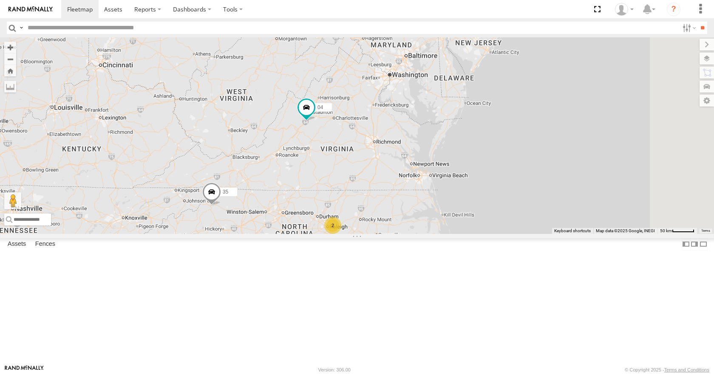
drag, startPoint x: 488, startPoint y: 128, endPoint x: 504, endPoint y: 122, distance: 17.2
click at [504, 122] on div "35 14 04 03 08 11 2" at bounding box center [357, 135] width 714 height 196
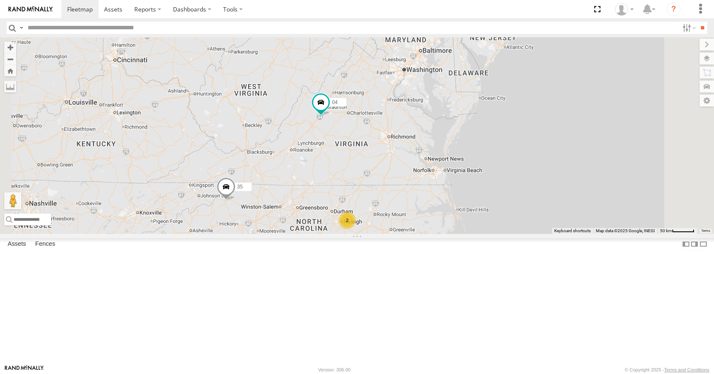
click at [518, 99] on div "35 14 04 03 08 11 2" at bounding box center [357, 135] width 714 height 196
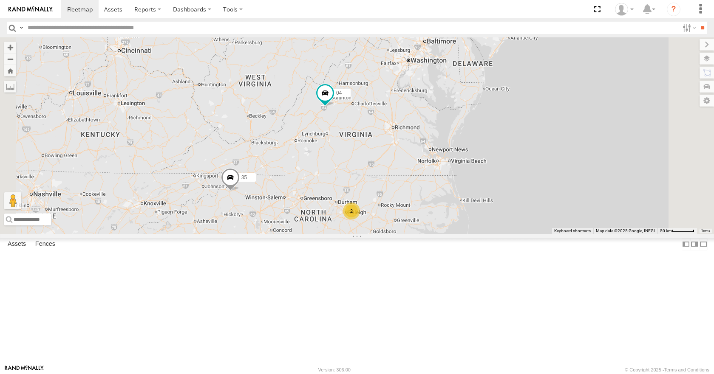
drag, startPoint x: 537, startPoint y: 117, endPoint x: 542, endPoint y: 108, distance: 10.6
click at [542, 108] on div "35 14 04 03 08 11 2" at bounding box center [357, 135] width 714 height 196
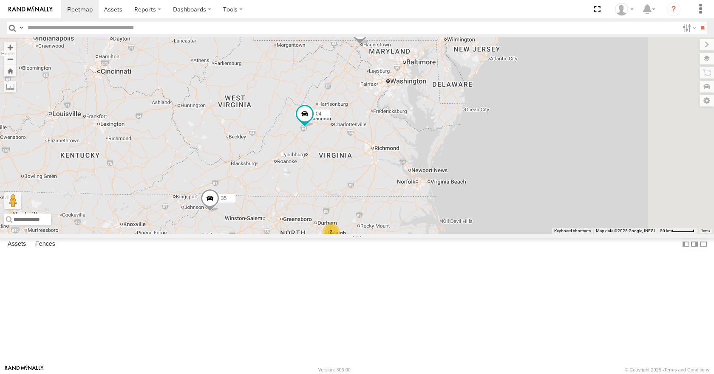
drag, startPoint x: 542, startPoint y: 108, endPoint x: 520, endPoint y: 130, distance: 30.6
click at [520, 130] on div "35 14 04 03 08 11 2" at bounding box center [357, 135] width 714 height 196
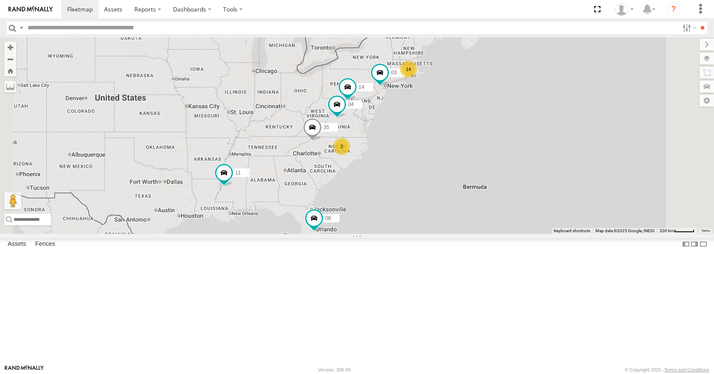
drag, startPoint x: 440, startPoint y: 152, endPoint x: 398, endPoint y: 166, distance: 44.2
click at [398, 166] on div "35 14 08 04 11 03 14 2" at bounding box center [357, 135] width 714 height 196
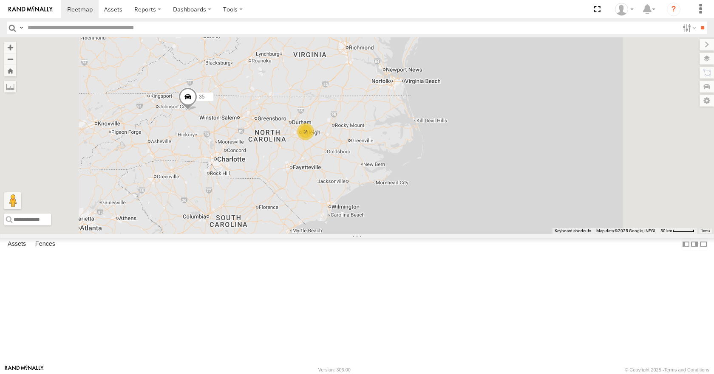
drag, startPoint x: 443, startPoint y: 191, endPoint x: 443, endPoint y: 207, distance: 16.1
click at [443, 207] on div "35 14 08 04 11 03 2" at bounding box center [357, 135] width 714 height 196
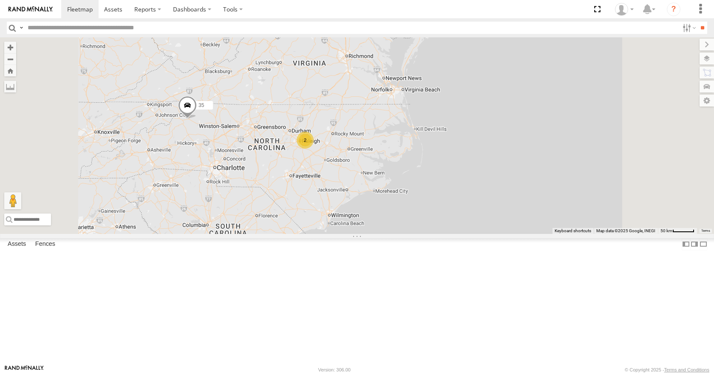
drag, startPoint x: 454, startPoint y: 167, endPoint x: 446, endPoint y: 211, distance: 43.9
click at [446, 211] on div "35 14 08 04 11 03 2" at bounding box center [357, 135] width 714 height 196
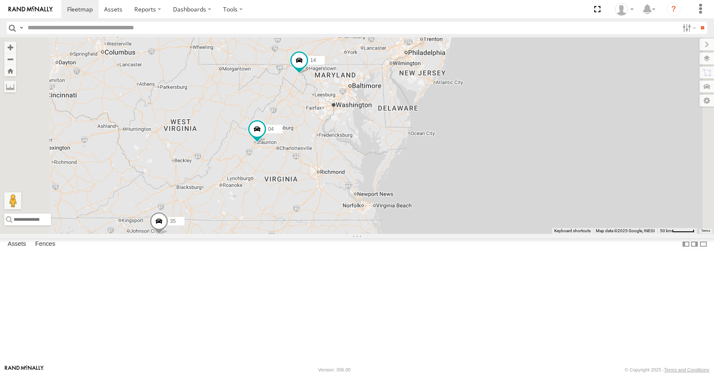
drag, startPoint x: 426, startPoint y: 216, endPoint x: 409, endPoint y: 285, distance: 70.9
click at [409, 234] on div "35 14 08 04 11 03 2" at bounding box center [357, 135] width 714 height 196
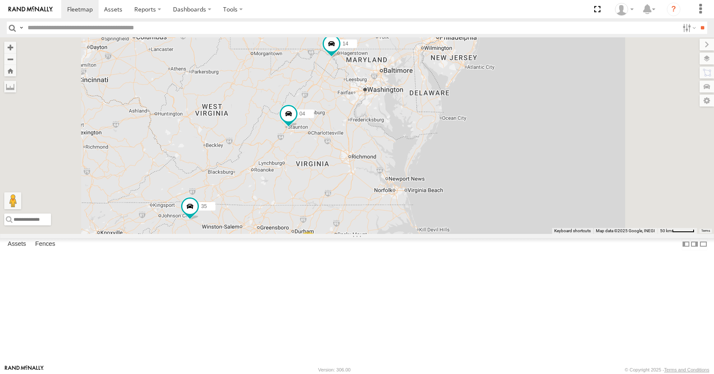
drag, startPoint x: 446, startPoint y: 219, endPoint x: 398, endPoint y: 286, distance: 82.9
click at [398, 234] on div "35 14 04 03 08 11 2" at bounding box center [357, 135] width 714 height 196
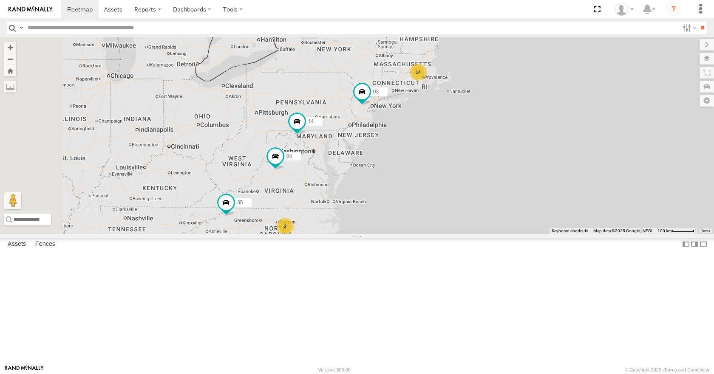
drag, startPoint x: 398, startPoint y: 286, endPoint x: 395, endPoint y: 261, distance: 25.7
click at [395, 234] on div "35 14 04 03 08 11 14 2" at bounding box center [357, 135] width 714 height 196
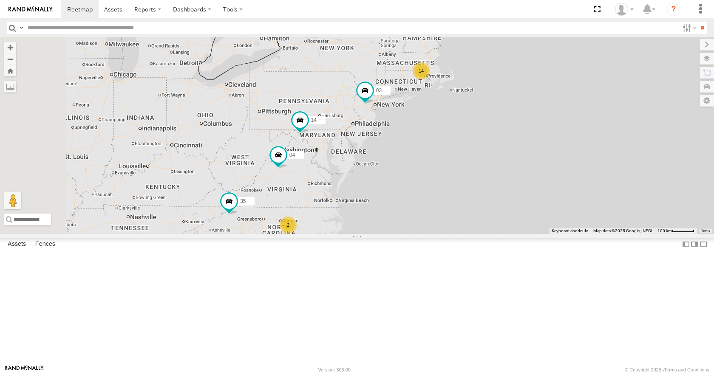
drag, startPoint x: 393, startPoint y: 251, endPoint x: 397, endPoint y: 248, distance: 5.2
click at [397, 234] on div "35 14 04 03 08 11 14 2" at bounding box center [357, 135] width 714 height 196
drag, startPoint x: 385, startPoint y: 243, endPoint x: 391, endPoint y: 240, distance: 6.9
click at [391, 234] on div "35 14 04 03 08 11 14 2" at bounding box center [357, 135] width 714 height 196
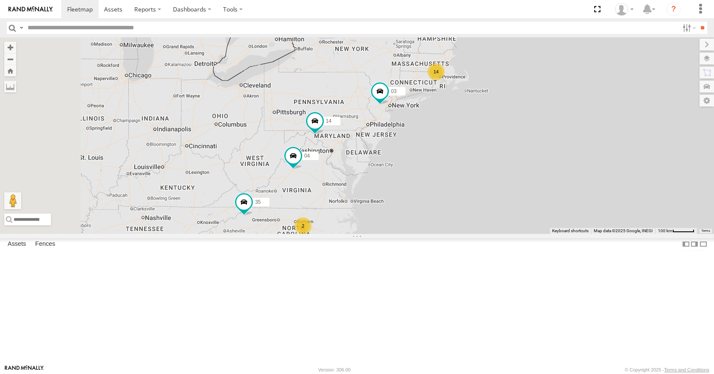
click at [403, 234] on div "35 14 04 03 08 11 14 2" at bounding box center [357, 135] width 714 height 196
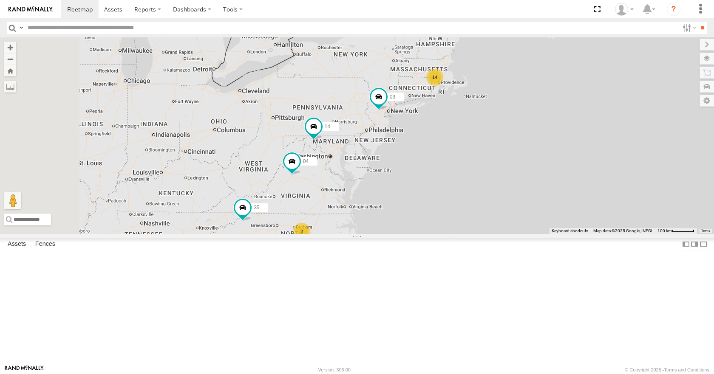
drag, startPoint x: 407, startPoint y: 252, endPoint x: 396, endPoint y: 251, distance: 11.5
click at [396, 234] on div "35 14 04 03 08 11 14 2" at bounding box center [357, 135] width 714 height 196
drag, startPoint x: 398, startPoint y: 272, endPoint x: 388, endPoint y: 283, distance: 14.7
click at [388, 234] on div "35 14 04 03 08 11 14 2" at bounding box center [357, 135] width 714 height 196
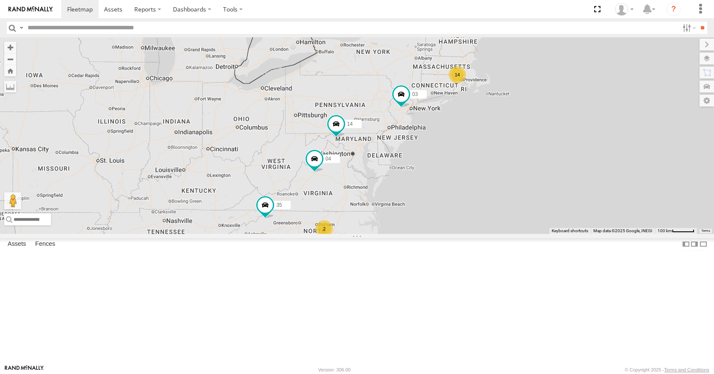
drag, startPoint x: 390, startPoint y: 265, endPoint x: 423, endPoint y: 244, distance: 38.5
click at [423, 234] on div "35 14 04 03 08 11 14 2" at bounding box center [357, 135] width 714 height 196
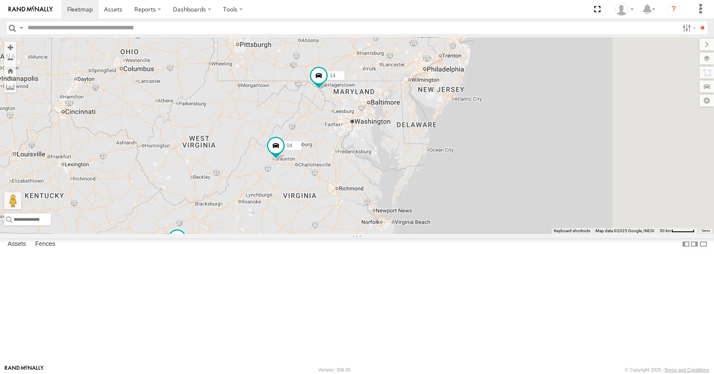
drag, startPoint x: 443, startPoint y: 252, endPoint x: 401, endPoint y: 265, distance: 43.3
click at [401, 234] on div "35 14 04 03 08 11 2" at bounding box center [357, 135] width 714 height 196
drag, startPoint x: 458, startPoint y: 256, endPoint x: 450, endPoint y: 242, distance: 16.0
click at [450, 234] on div "35 14 04 03 08 11 2 10" at bounding box center [357, 135] width 714 height 196
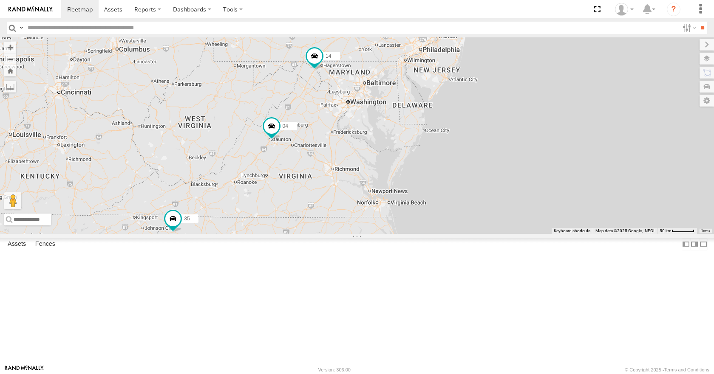
drag, startPoint x: 471, startPoint y: 278, endPoint x: 484, endPoint y: 260, distance: 22.3
click at [484, 234] on div "35 14 04 03 08 11 2 10" at bounding box center [357, 135] width 714 height 196
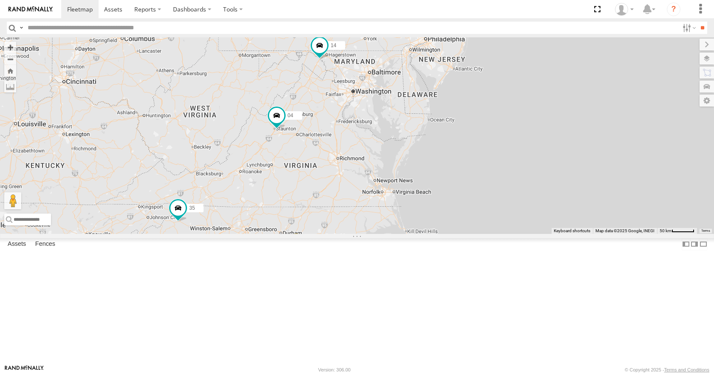
drag, startPoint x: 522, startPoint y: 244, endPoint x: 516, endPoint y: 215, distance: 29.9
click at [516, 212] on div "35 14 04 03 08 11 2 10" at bounding box center [357, 135] width 714 height 196
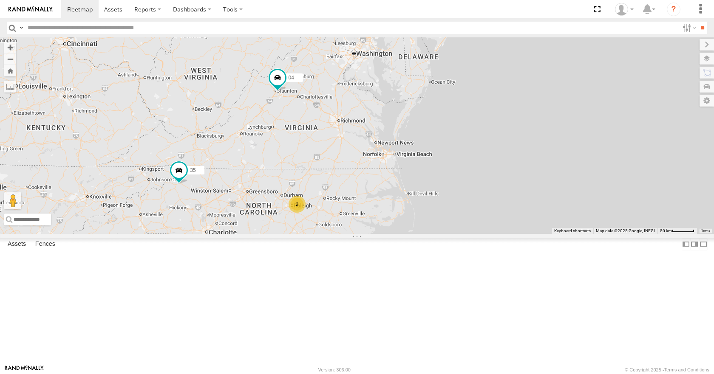
drag, startPoint x: 514, startPoint y: 222, endPoint x: 527, endPoint y: 224, distance: 13.3
click at [527, 224] on div "35 14 04 03 08 11 2 10" at bounding box center [357, 135] width 714 height 196
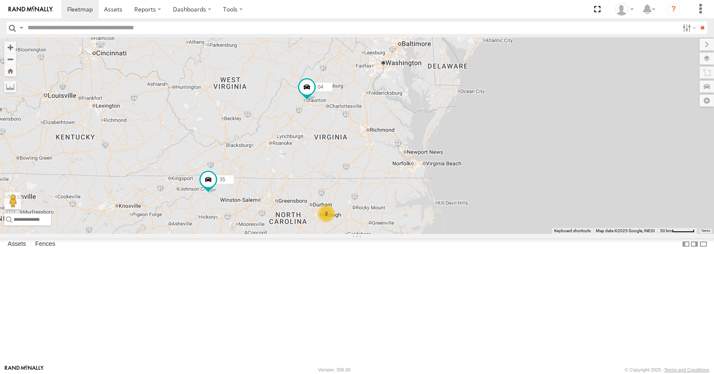
drag, startPoint x: 511, startPoint y: 211, endPoint x: 534, endPoint y: 221, distance: 24.9
click at [534, 221] on div "35 14 04 03 08 11 2 10" at bounding box center [357, 135] width 714 height 196
click at [545, 234] on div "35 14 04 03 08 11 2 10" at bounding box center [357, 135] width 714 height 196
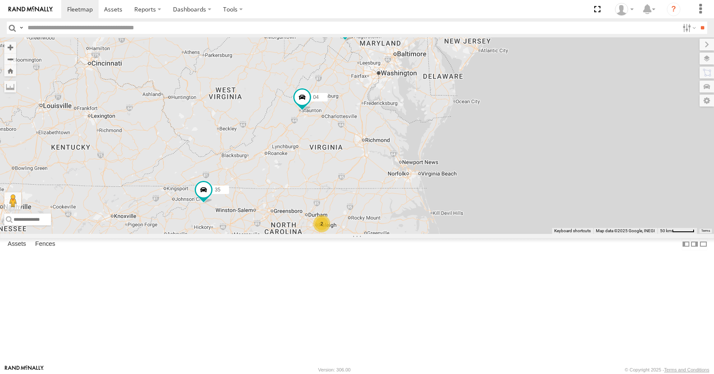
drag, startPoint x: 515, startPoint y: 234, endPoint x: 506, endPoint y: 243, distance: 12.7
click at [506, 234] on div "35 14 04 03 08 11 2 10" at bounding box center [357, 135] width 714 height 196
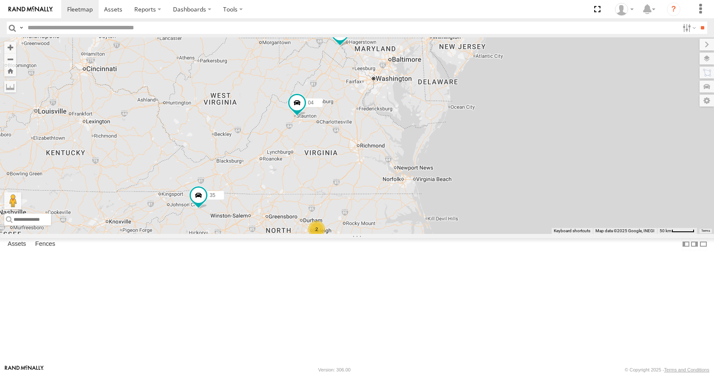
drag, startPoint x: 526, startPoint y: 230, endPoint x: 523, endPoint y: 237, distance: 7.8
click at [523, 234] on div "35 14 04 03 08 11 2 10" at bounding box center [357, 135] width 714 height 196
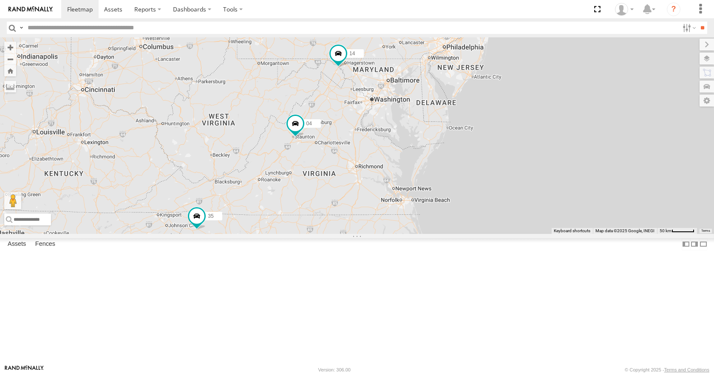
drag, startPoint x: 523, startPoint y: 248, endPoint x: 530, endPoint y: 265, distance: 17.9
click at [530, 234] on div "35 14 04 03 08 11 2 10" at bounding box center [357, 135] width 714 height 196
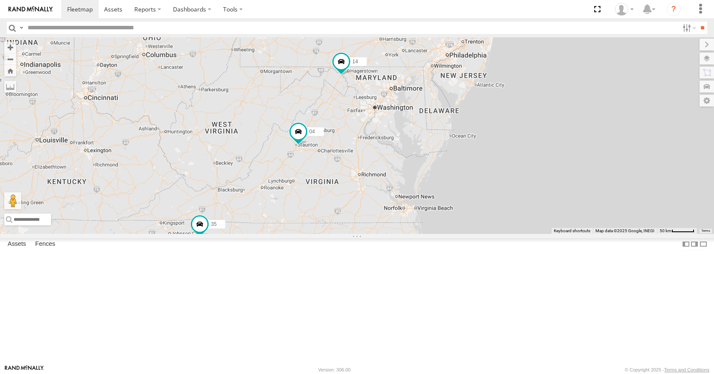
drag, startPoint x: 530, startPoint y: 265, endPoint x: 533, endPoint y: 279, distance: 14.7
click at [533, 234] on div "35 14 04 03 08 11 2 10" at bounding box center [357, 135] width 714 height 196
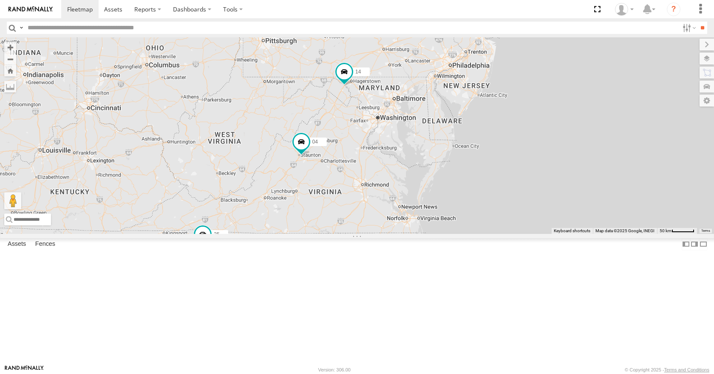
drag, startPoint x: 542, startPoint y: 296, endPoint x: 545, endPoint y: 303, distance: 8.2
click at [545, 234] on div "35 14 04 03 08 11 2 10" at bounding box center [357, 135] width 714 height 196
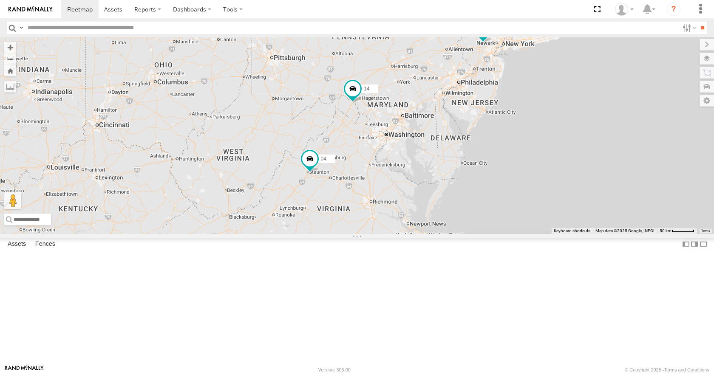
drag, startPoint x: 534, startPoint y: 285, endPoint x: 538, endPoint y: 293, distance: 8.0
click at [538, 234] on div "35 14 04 03 08 11 2 11" at bounding box center [357, 135] width 714 height 196
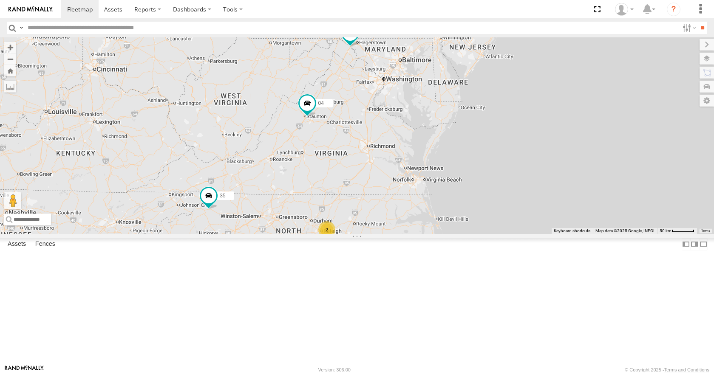
drag, startPoint x: 518, startPoint y: 315, endPoint x: 513, endPoint y: 252, distance: 62.7
click at [513, 234] on div "35 14 04 03 08 11 2 13" at bounding box center [357, 135] width 714 height 196
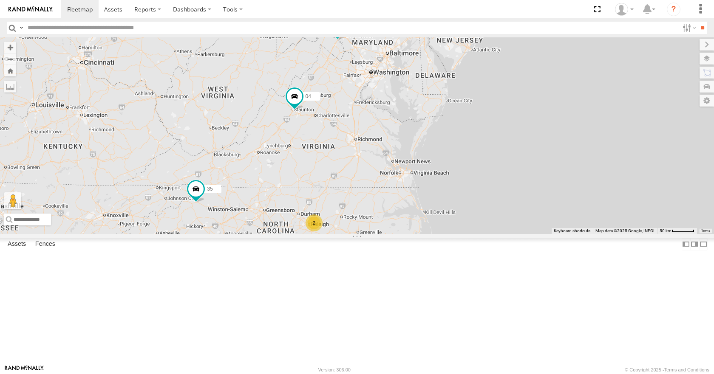
drag, startPoint x: 469, startPoint y: 236, endPoint x: 435, endPoint y: 219, distance: 37.6
click at [435, 219] on div "35 14 04 03 08 11 2 13" at bounding box center [357, 135] width 714 height 196
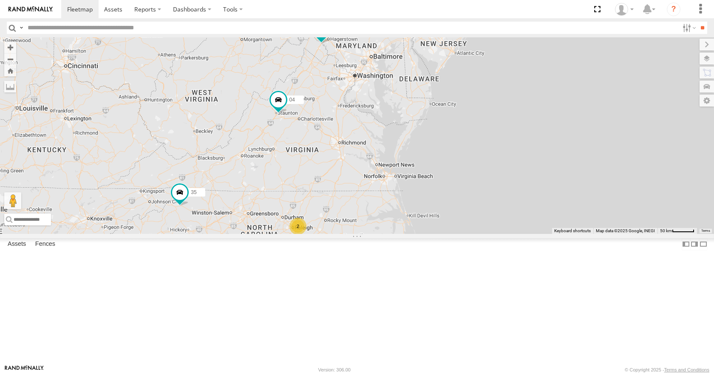
drag, startPoint x: 453, startPoint y: 175, endPoint x: 457, endPoint y: 189, distance: 14.9
click at [457, 189] on div "35 14 04 03 08 11 2 13" at bounding box center [357, 135] width 714 height 196
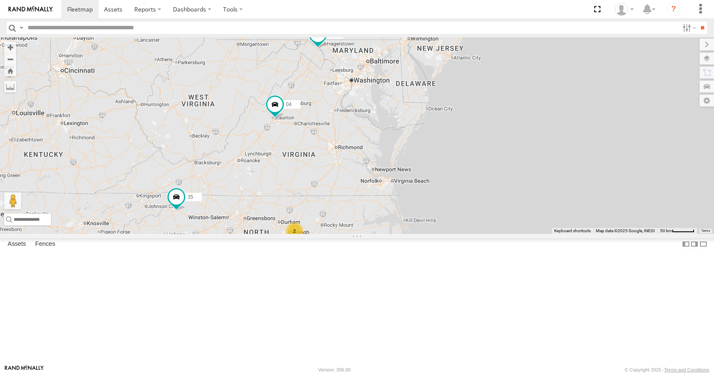
drag, startPoint x: 472, startPoint y: 156, endPoint x: 469, endPoint y: 164, distance: 8.0
click at [469, 164] on div "35 14 04 03 08 11 2 13" at bounding box center [357, 135] width 714 height 196
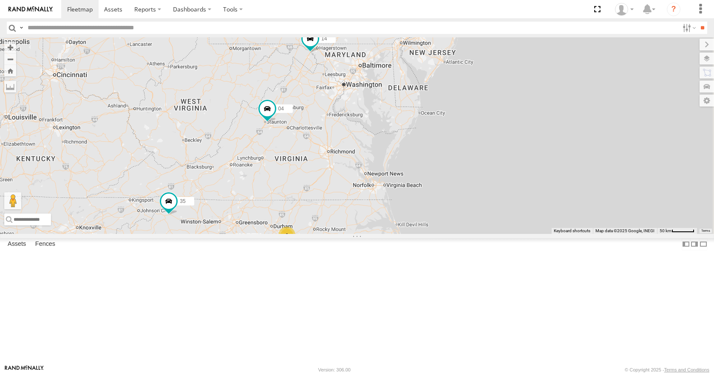
drag, startPoint x: 476, startPoint y: 140, endPoint x: 470, endPoint y: 143, distance: 6.9
click at [470, 143] on div "35 14 04 03 08 11 2 13" at bounding box center [357, 135] width 714 height 196
drag, startPoint x: 480, startPoint y: 124, endPoint x: 475, endPoint y: 127, distance: 6.6
click at [475, 127] on div "35 14 04 03 08 11 2 13" at bounding box center [357, 135] width 714 height 196
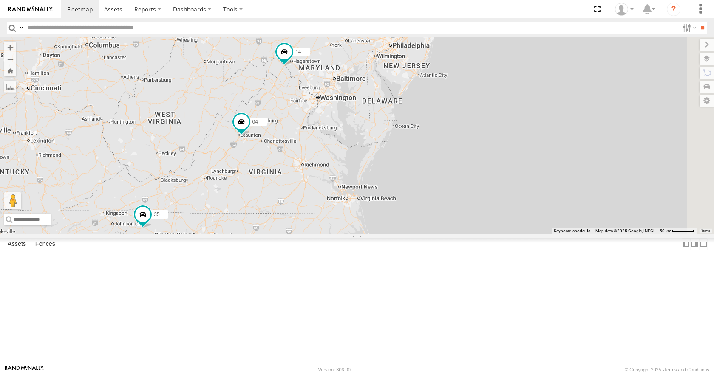
drag, startPoint x: 522, startPoint y: 100, endPoint x: 509, endPoint y: 108, distance: 15.8
click at [509, 108] on div "35 14 04 03 08 11 2 13" at bounding box center [357, 135] width 714 height 196
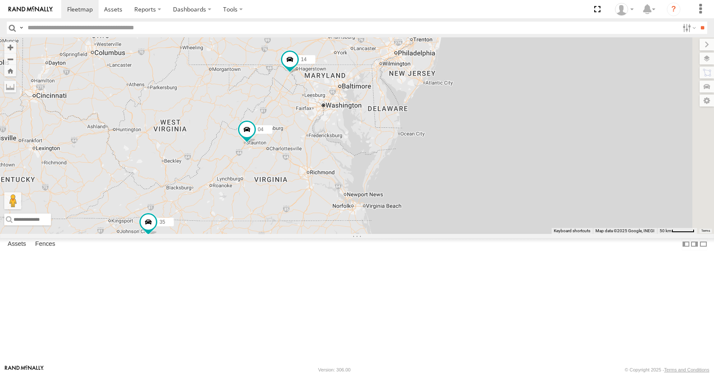
drag, startPoint x: 520, startPoint y: 80, endPoint x: 528, endPoint y: 87, distance: 10.2
click at [528, 87] on div "35 14 04 03 08 11 2 13" at bounding box center [357, 135] width 714 height 196
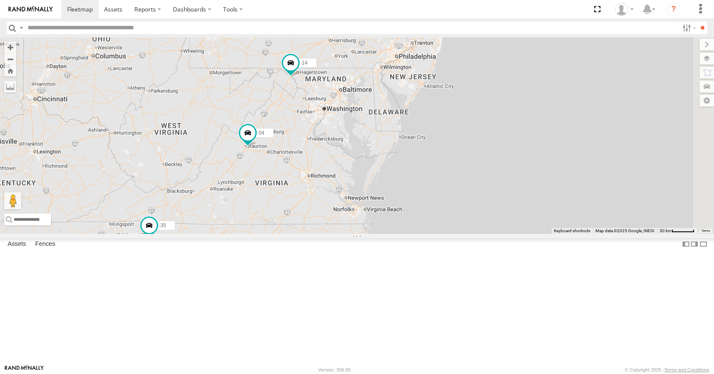
drag, startPoint x: 567, startPoint y: 68, endPoint x: 567, endPoint y: 74, distance: 5.9
click at [567, 74] on div "35 14 04 03 08 11 2 13" at bounding box center [357, 135] width 714 height 196
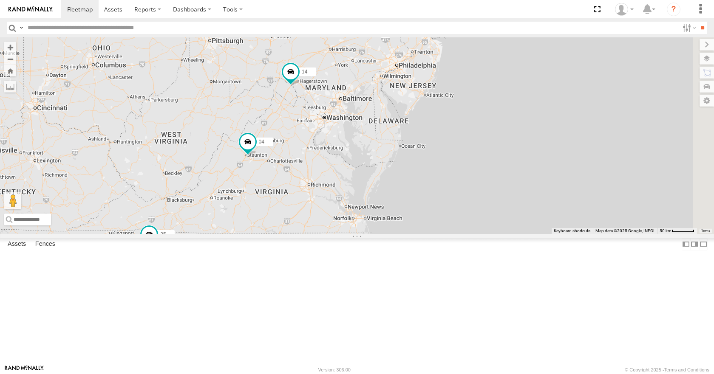
drag, startPoint x: 574, startPoint y: 65, endPoint x: 567, endPoint y: 82, distance: 17.9
click at [567, 82] on div "35 14 04 03 08 11 2 13" at bounding box center [357, 135] width 714 height 196
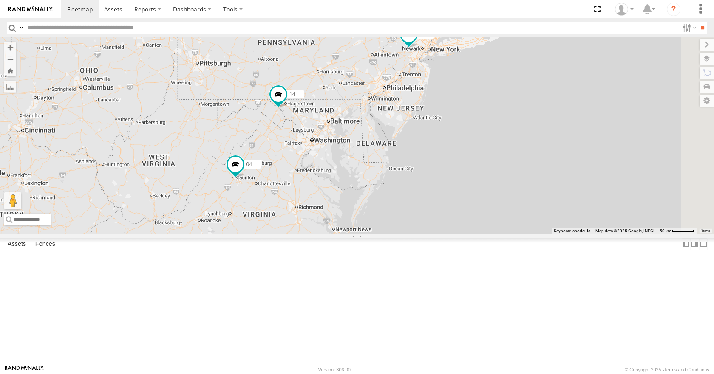
click at [562, 81] on div "35 14 04 03 08 11 2 13" at bounding box center [357, 135] width 714 height 196
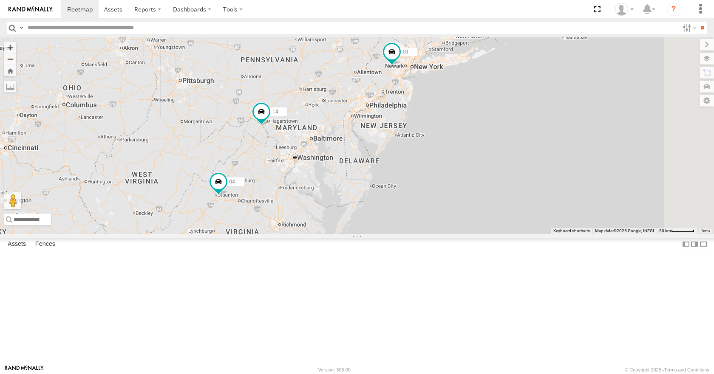
click at [558, 99] on div "35 14 04 03 08 11 2 13 05" at bounding box center [357, 135] width 714 height 196
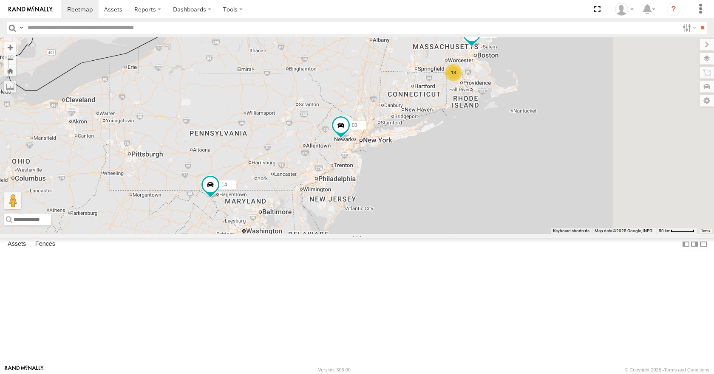
click at [522, 130] on div "35 14 04 03 08 11 2 13 05" at bounding box center [357, 135] width 714 height 196
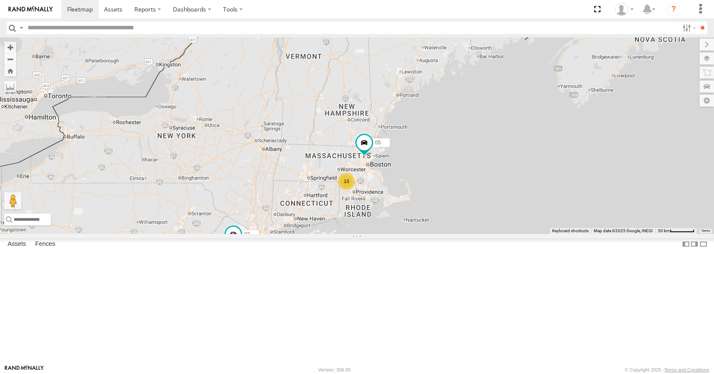
click at [589, 0] on html at bounding box center [357, 187] width 714 height 374
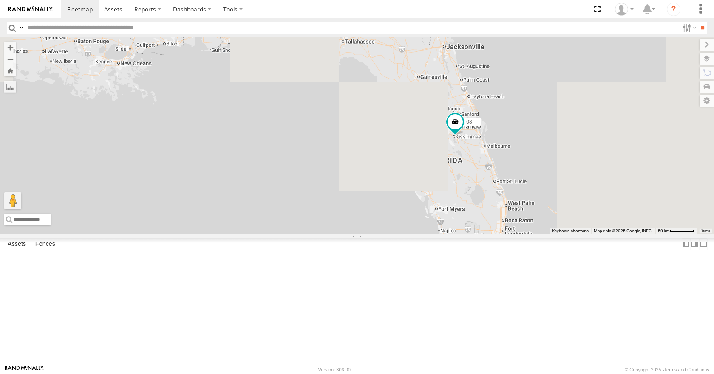
click at [398, 234] on div "35 14 04 03 08 11 2 13 05" at bounding box center [357, 135] width 714 height 196
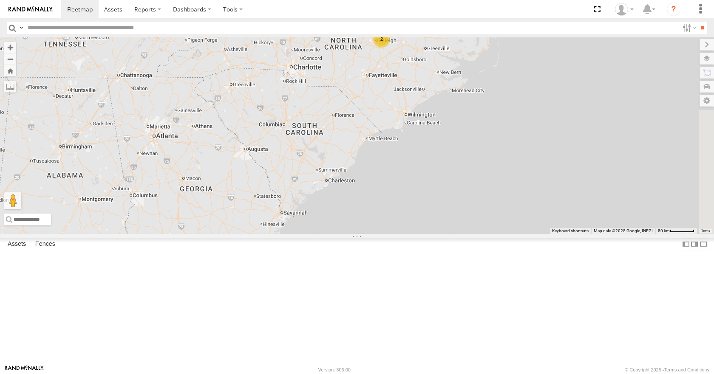
click at [415, 234] on div "35 14 04 03 08 11 2 13 05" at bounding box center [357, 135] width 714 height 196
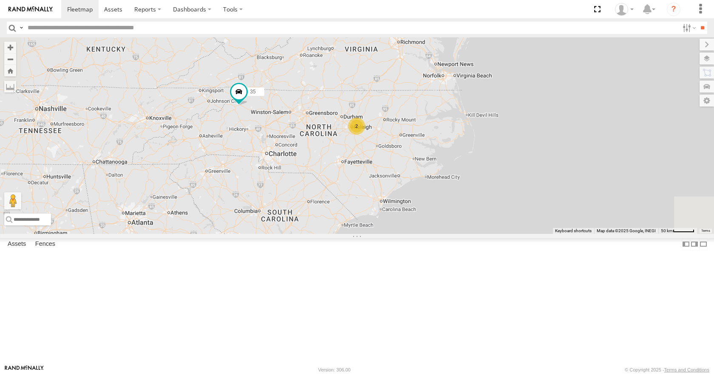
click at [413, 234] on div "35 14 04 03 08 11 2 13 05" at bounding box center [357, 135] width 714 height 196
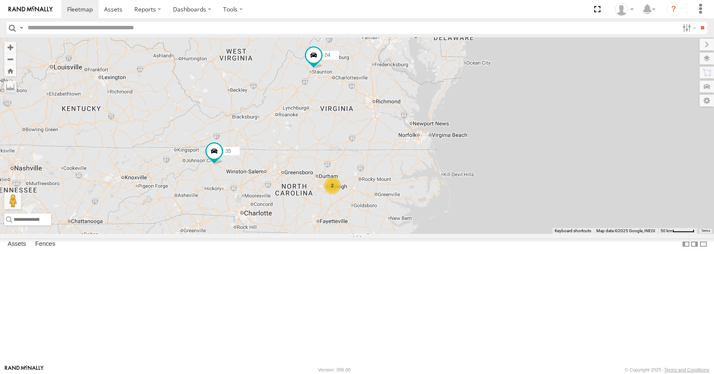
click at [395, 234] on div "35 14 04 03 08 11 2 13 05" at bounding box center [357, 135] width 714 height 196
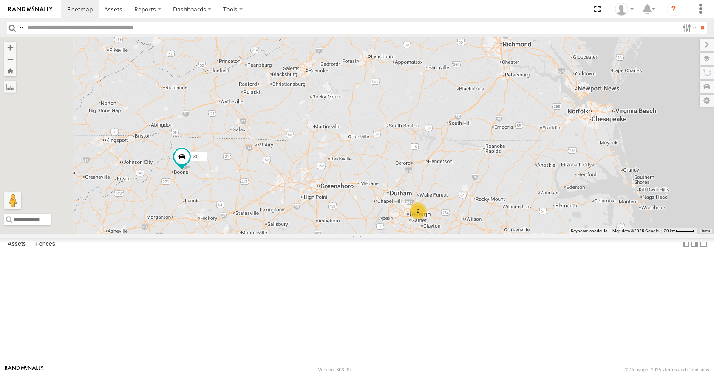
click at [497, 231] on div "35 14 04 03 08 11 05 2" at bounding box center [357, 135] width 714 height 196
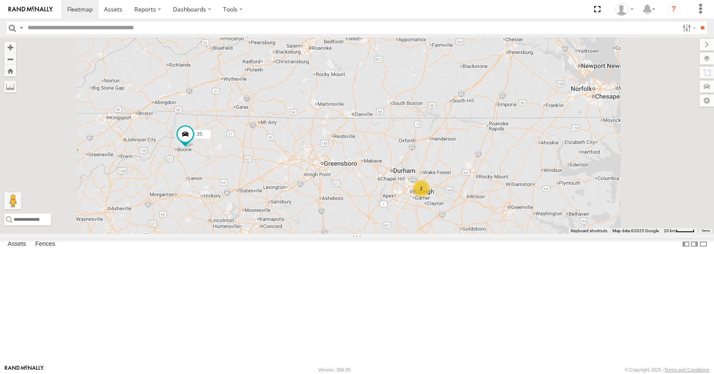
click at [475, 207] on div "35 14 04 03 08 11 2" at bounding box center [357, 135] width 714 height 196
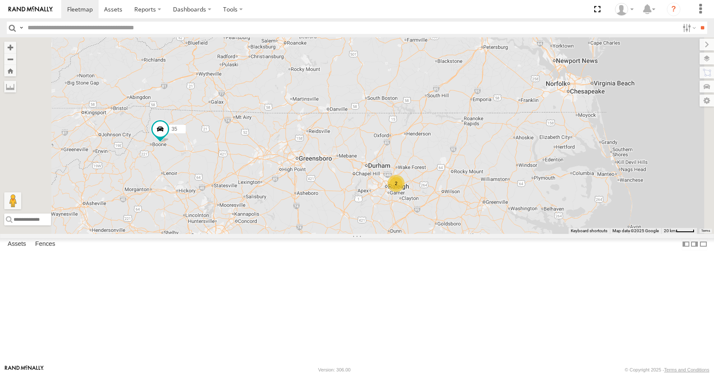
click at [476, 154] on div "35 14 04 03 08 11 2" at bounding box center [357, 135] width 714 height 196
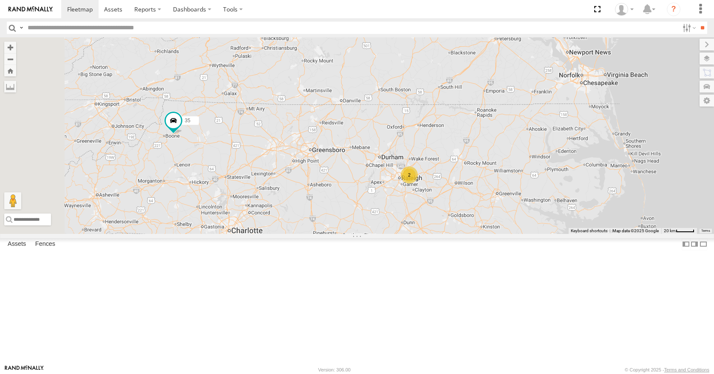
click at [495, 143] on div "35 14 04 03 08 11 2" at bounding box center [357, 135] width 714 height 196
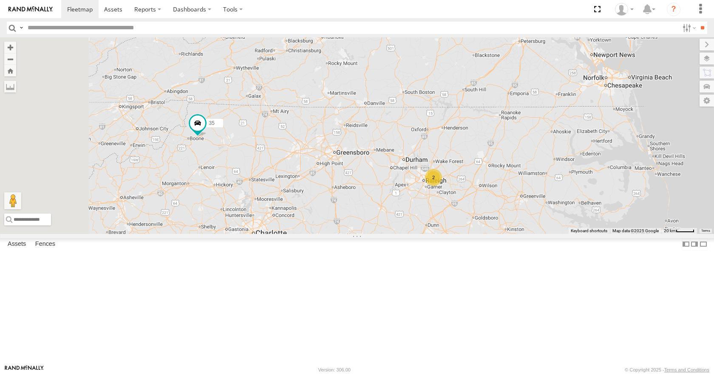
click at [523, 145] on div "35 14 04 03 08 11 2" at bounding box center [357, 135] width 714 height 196
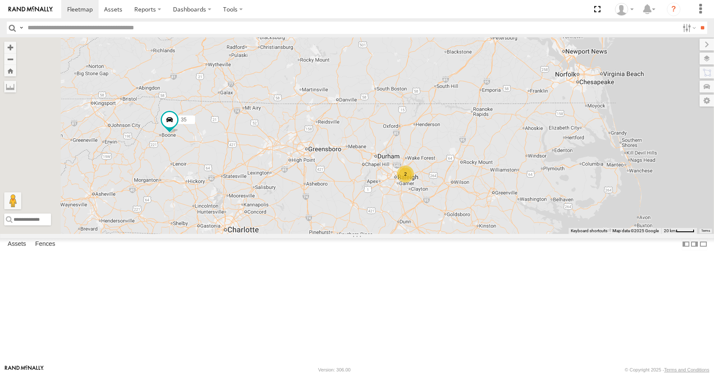
click at [503, 145] on div "35 14 04 03 08 11 2" at bounding box center [357, 135] width 714 height 196
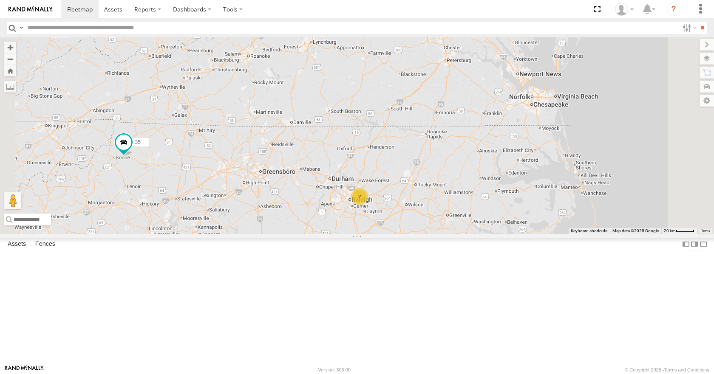
click at [521, 159] on div "35 14 04 03 08 11 2" at bounding box center [357, 135] width 714 height 196
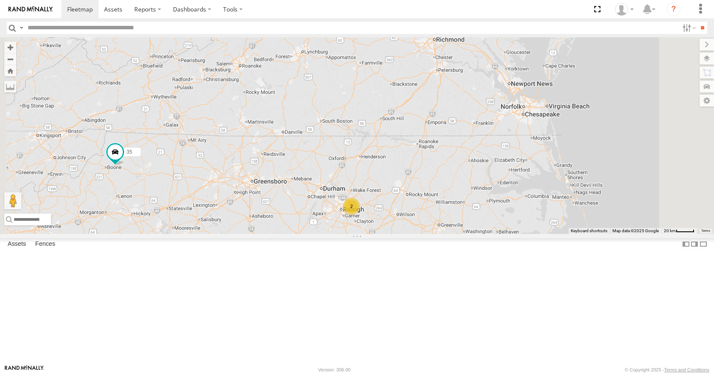
click at [506, 144] on div "35 14 04 03 08 11 2" at bounding box center [357, 135] width 714 height 196
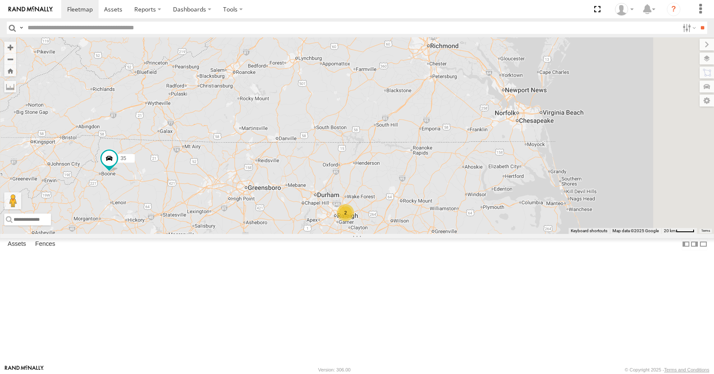
click at [569, 152] on div "35 14 04 03 08 11 2" at bounding box center [357, 135] width 714 height 196
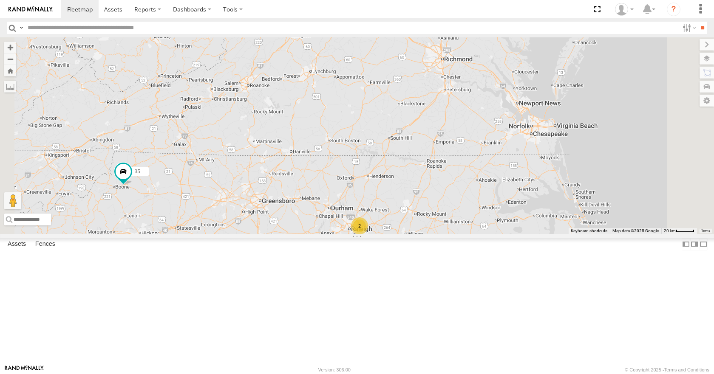
click at [572, 152] on div "35 14 04 03 08 11 2" at bounding box center [357, 135] width 714 height 196
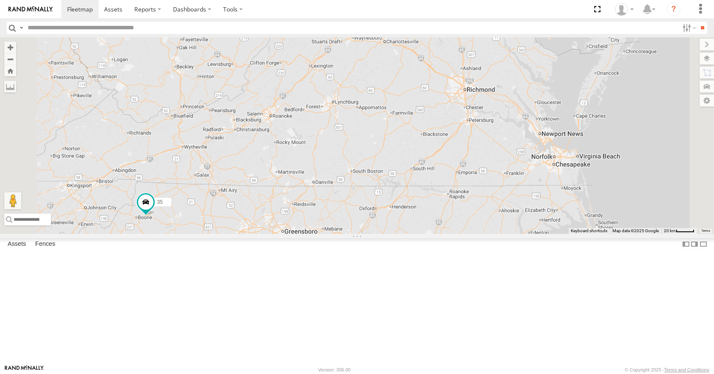
click at [585, 157] on div "35 14 04 03 08 11 2" at bounding box center [357, 135] width 714 height 196
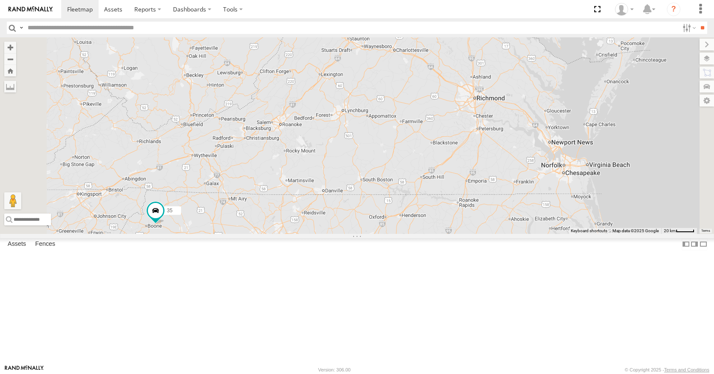
click at [599, 151] on div "35 14 04 03 08 11 2" at bounding box center [357, 135] width 714 height 196
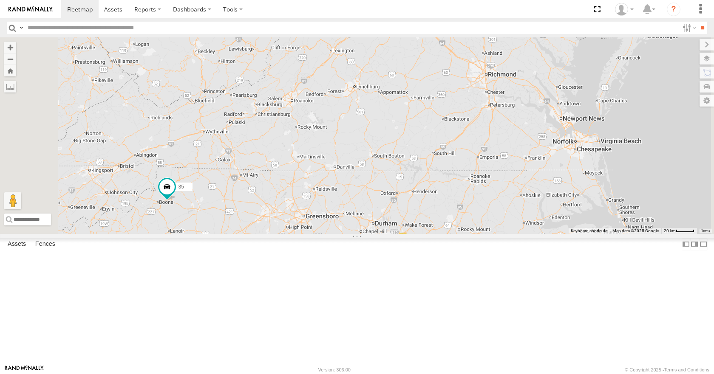
click at [606, 139] on div "35 14 04 03 08 11 2" at bounding box center [357, 135] width 714 height 196
click at [601, 132] on div "35 14 04 03 08 11 2" at bounding box center [357, 135] width 714 height 196
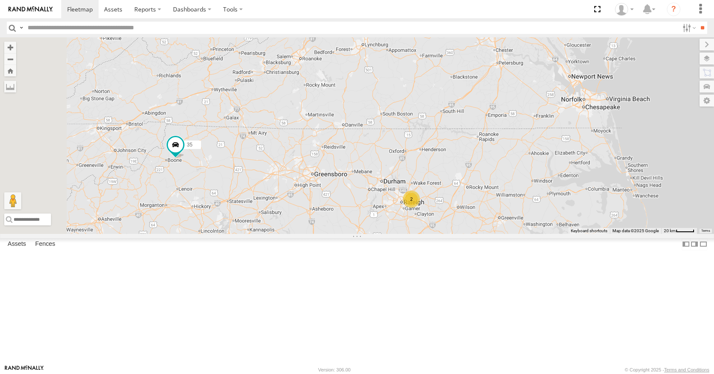
click at [617, 130] on div "35 14 04 03 08 11 2" at bounding box center [357, 135] width 714 height 196
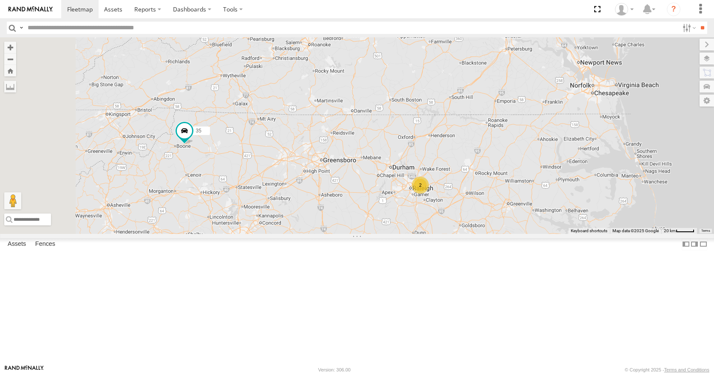
click at [579, 128] on div "35 14 04 03 08 11 2" at bounding box center [357, 135] width 714 height 196
click at [549, 147] on div "35 14 04 03 08 11 2" at bounding box center [357, 135] width 714 height 196
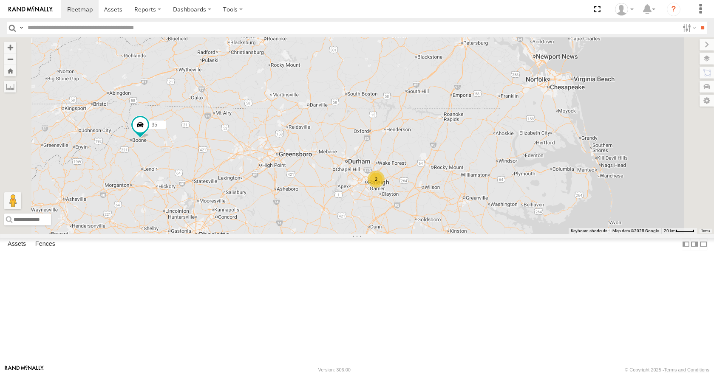
click at [564, 161] on div "35 14 04 03 08 11 2" at bounding box center [357, 135] width 714 height 196
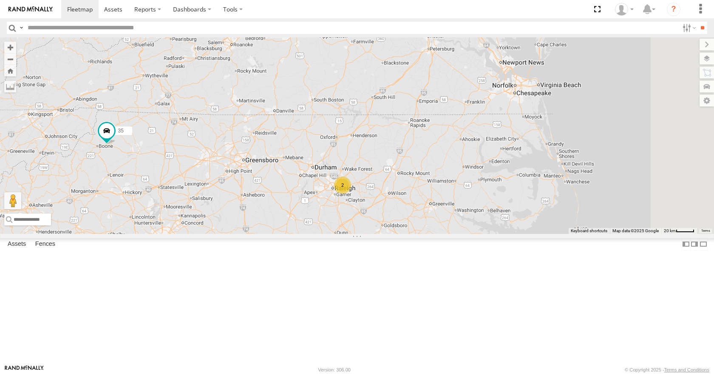
click at [577, 168] on div "35 14 04 03 08 11 2" at bounding box center [357, 135] width 714 height 196
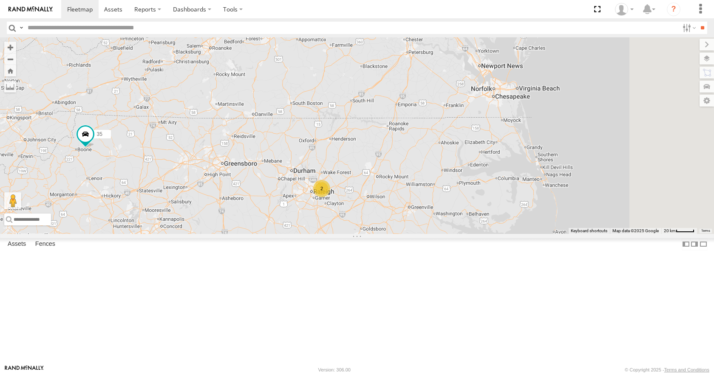
click at [584, 158] on div "35 14 04 03 08 11 2" at bounding box center [357, 135] width 714 height 196
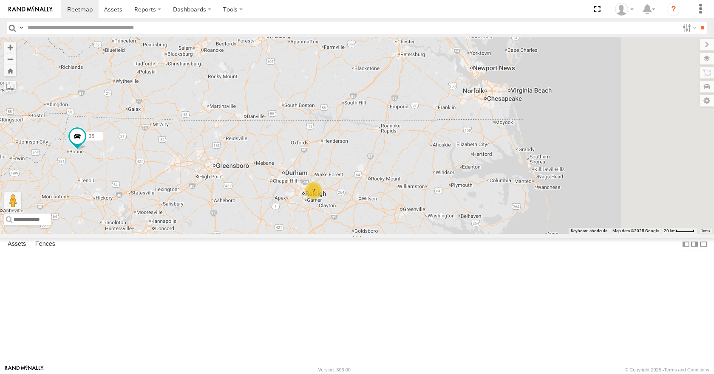
click at [611, 169] on div "35 14 04 03 08 11 2" at bounding box center [357, 135] width 714 height 196
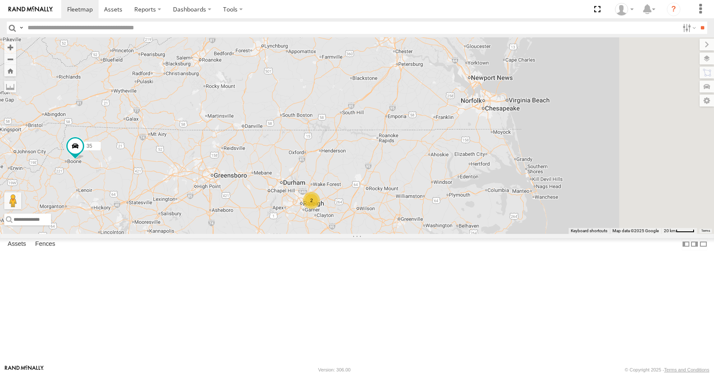
click at [633, 167] on div "35 14 04 03 08 11 2" at bounding box center [357, 135] width 714 height 196
click at [610, 163] on div "35 14 04 03 08 11 2" at bounding box center [357, 135] width 714 height 196
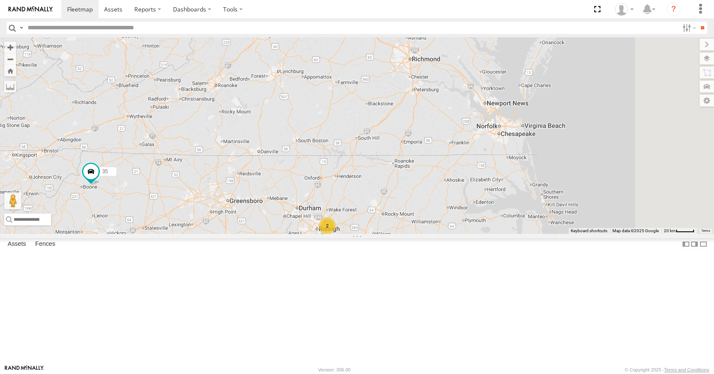
click at [603, 168] on div "35 14 04 03 08 11 2" at bounding box center [357, 135] width 714 height 196
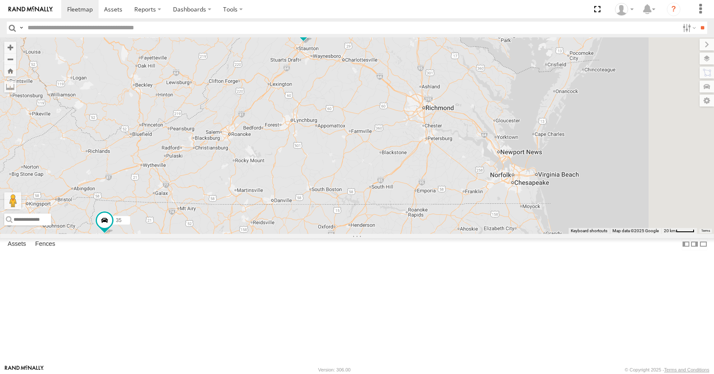
click at [609, 178] on div "35 14 04 03 08 11 2" at bounding box center [357, 135] width 714 height 196
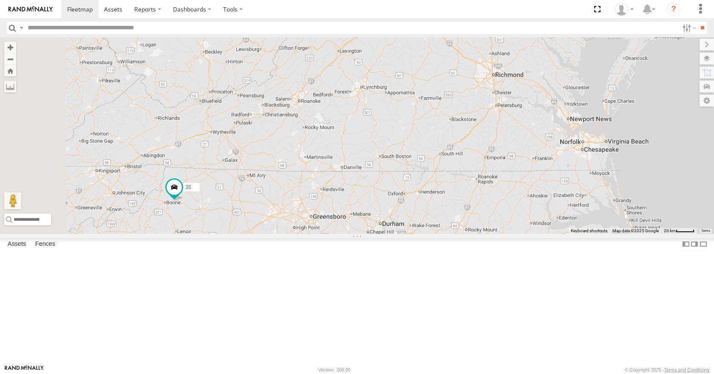
click at [683, 144] on div "35 14 04 03 08 11 2" at bounding box center [357, 135] width 714 height 196
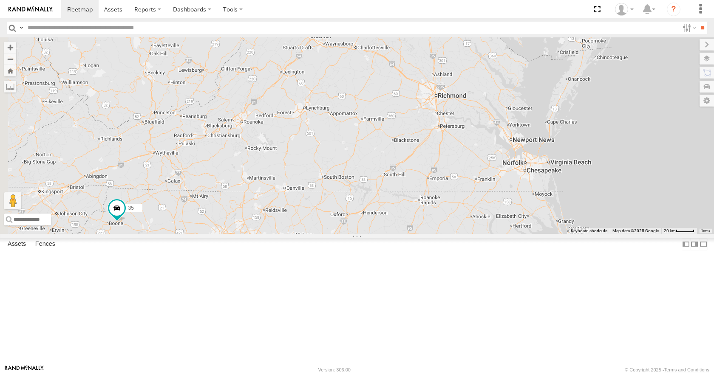
click at [500, 198] on div "35 14 04 03 08 11 2" at bounding box center [357, 135] width 714 height 196
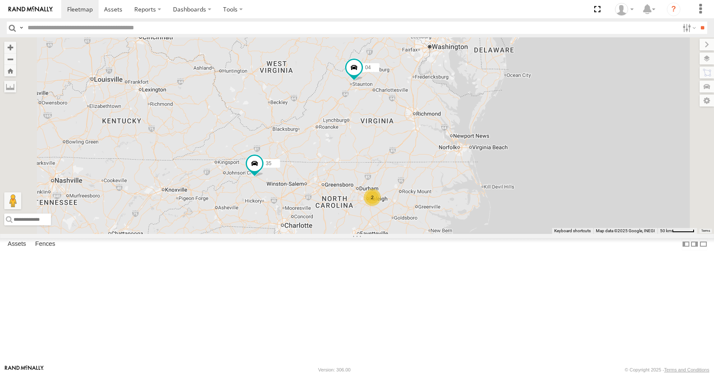
click at [452, 189] on div "35 14 04 03 08 11 2" at bounding box center [357, 135] width 714 height 196
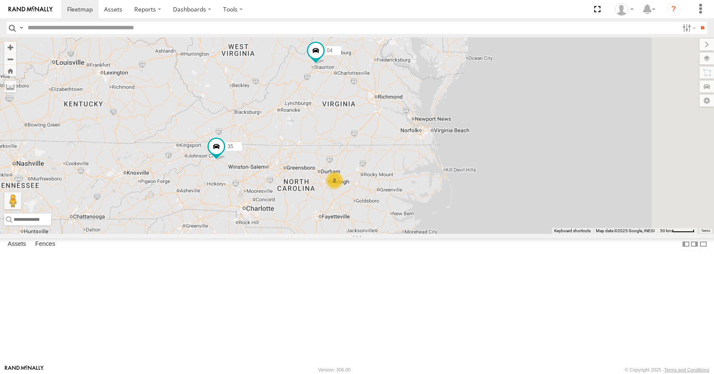
click at [423, 171] on div "35 14 04 03 08 11 2" at bounding box center [357, 135] width 714 height 196
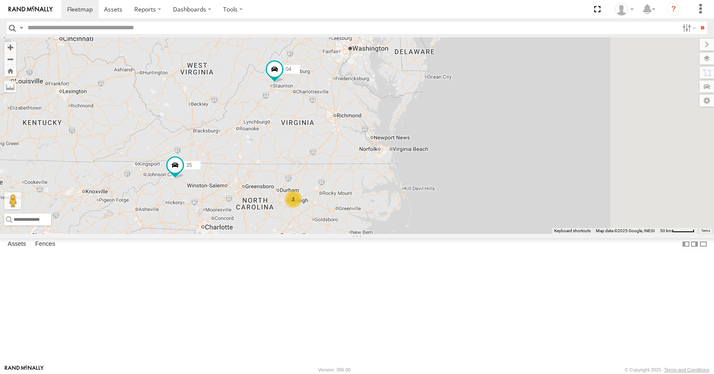
click at [419, 161] on div "35 14 04 03 08 11 2" at bounding box center [357, 135] width 714 height 196
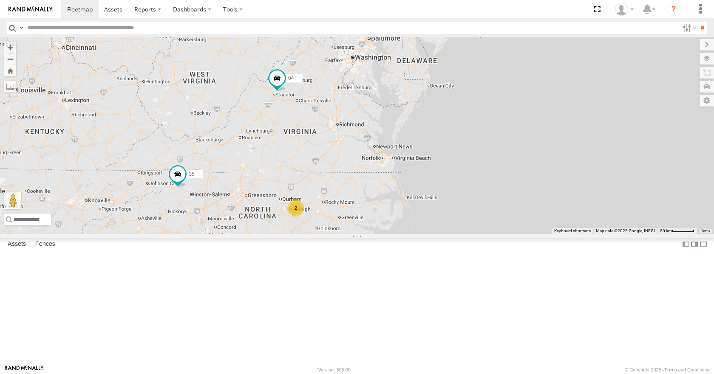
click at [471, 148] on div "35 14 04 03 08 11 2" at bounding box center [357, 135] width 714 height 196
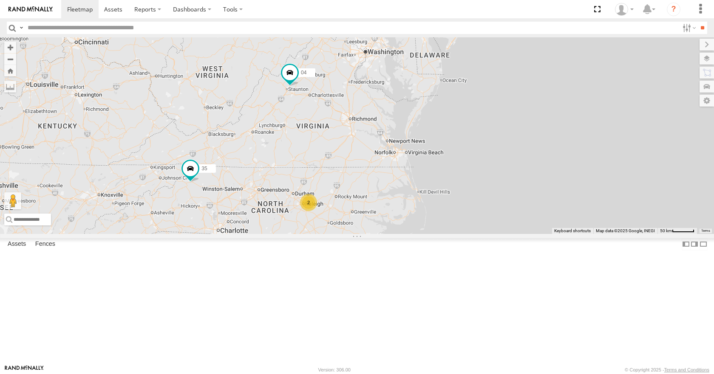
click at [495, 117] on div "35 14 04 03 08 11 2" at bounding box center [357, 135] width 714 height 196
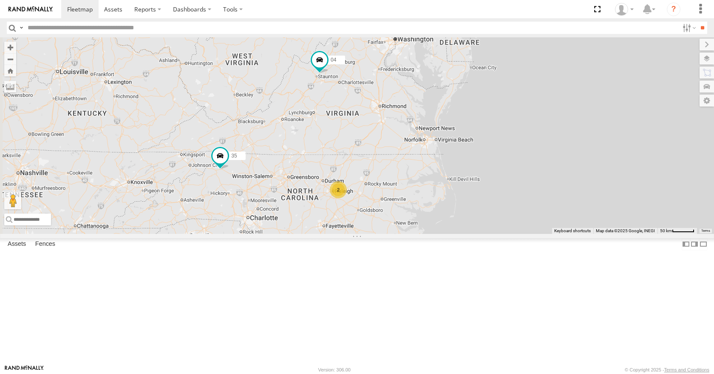
click at [531, 85] on div "35 14 04 03 08 11 2" at bounding box center [357, 135] width 714 height 196
click at [571, 96] on div "35 14 04 03 08 11 2" at bounding box center [357, 135] width 714 height 196
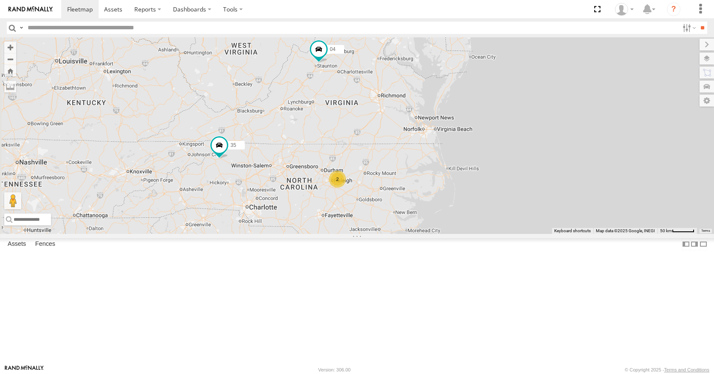
click at [530, 96] on div "35 14 04 03 08 11 2" at bounding box center [357, 135] width 714 height 196
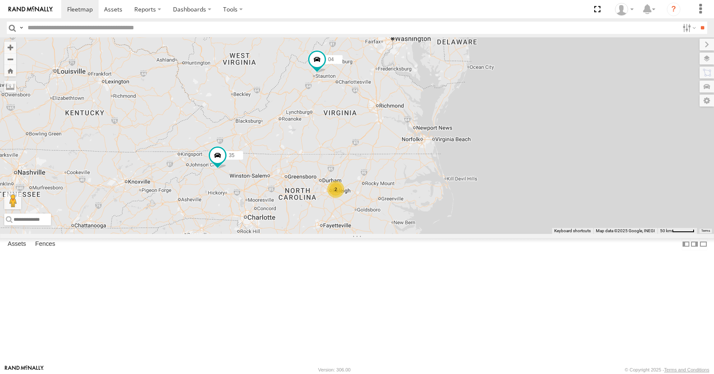
click at [534, 86] on div "35 14 04 03 08 11 2" at bounding box center [357, 135] width 714 height 196
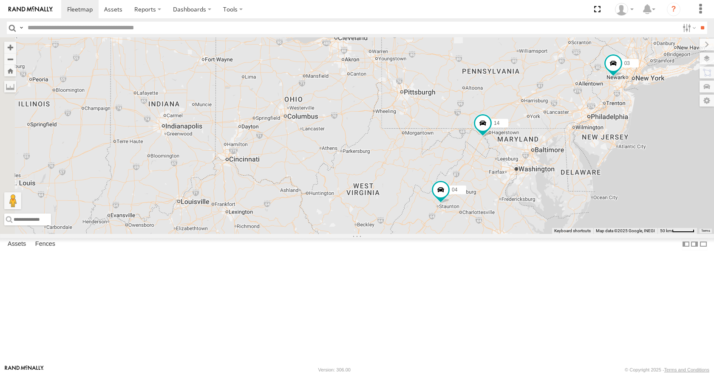
click at [642, 231] on div "35 14 04 03 08 11 2" at bounding box center [357, 135] width 714 height 196
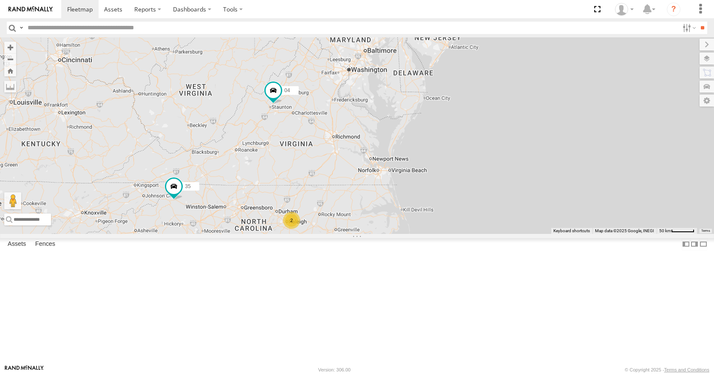
click at [362, 84] on div "35 14 04 03 08 11 2" at bounding box center [357, 135] width 714 height 196
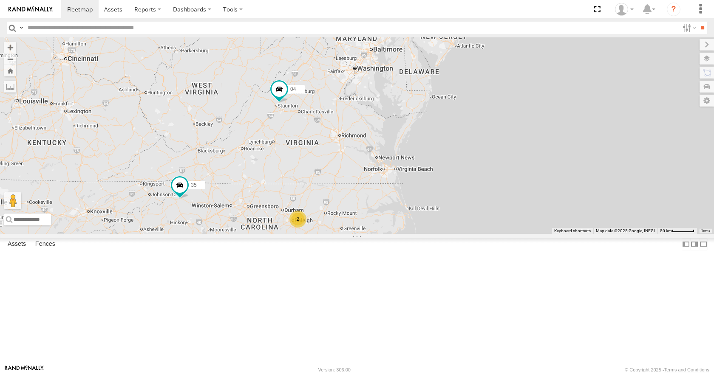
click at [412, 71] on div "35 14 04 03 08 11 2" at bounding box center [357, 135] width 714 height 196
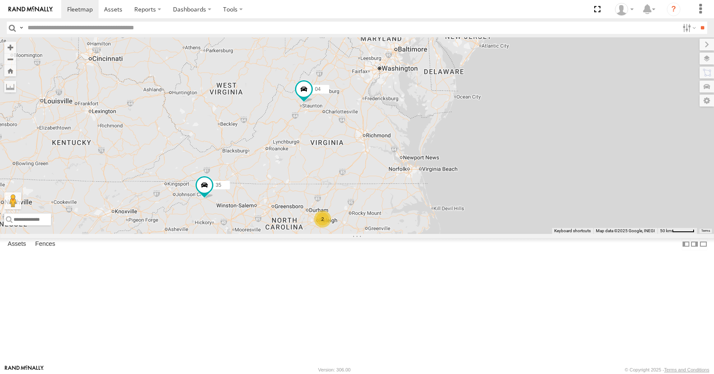
click at [449, 76] on div "35 14 04 03 08 11 2" at bounding box center [357, 135] width 714 height 196
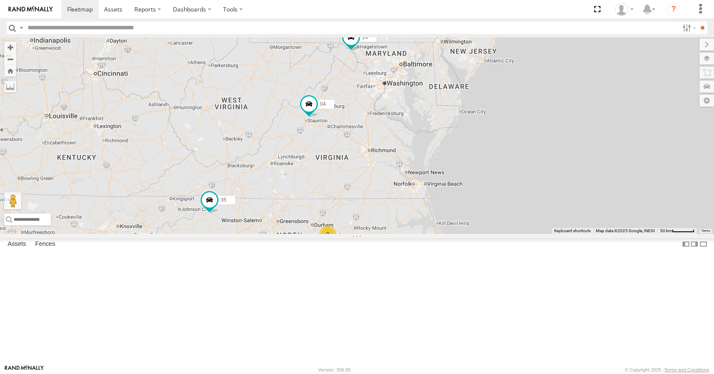
click at [452, 59] on div "35 14 04 03 08 11 2" at bounding box center [357, 135] width 714 height 196
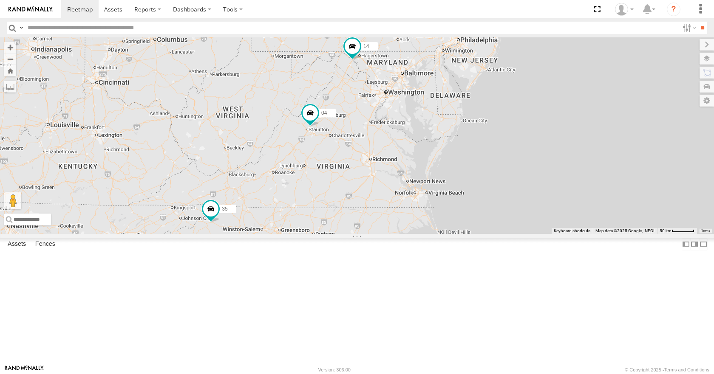
click at [466, 57] on div "35 14 04 03 08 11 2" at bounding box center [357, 135] width 714 height 196
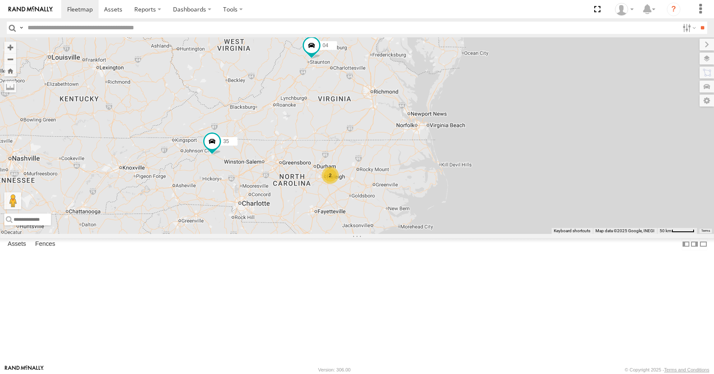
click at [431, 206] on div "35 14 04 03 08 11 2" at bounding box center [357, 135] width 714 height 196
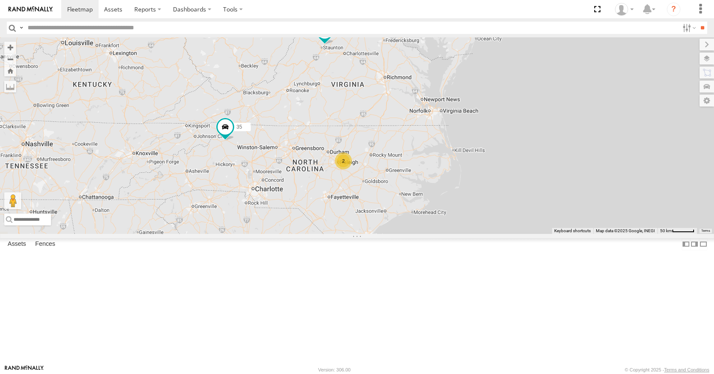
click at [447, 185] on div "35 14 04 03 08 11 2" at bounding box center [357, 135] width 714 height 196
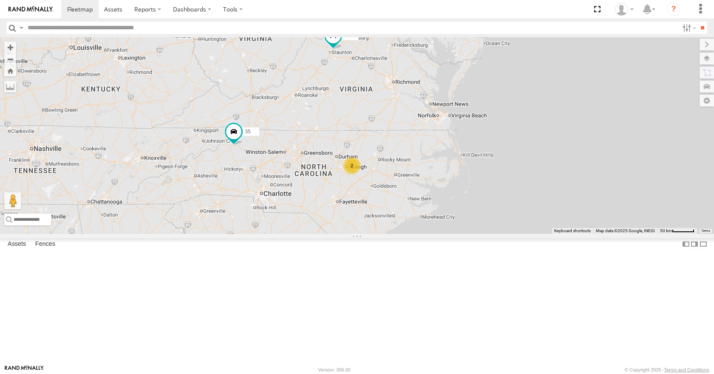
click at [459, 149] on div "35 14 04 03 08 11 2" at bounding box center [357, 135] width 714 height 196
click at [472, 162] on div "35 14 04 03 08 11 2" at bounding box center [357, 135] width 714 height 196
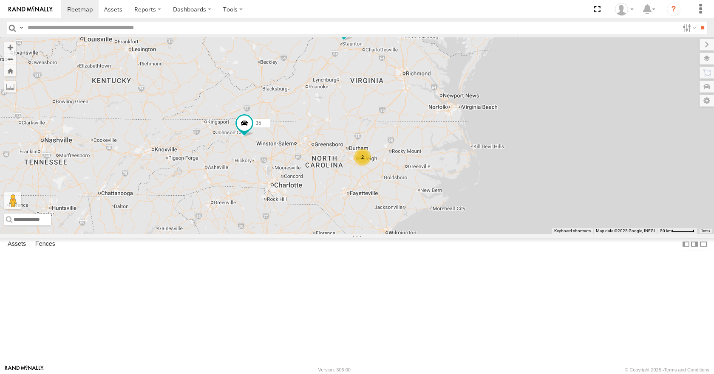
click at [483, 147] on div "35 14 04 03 08 11 2" at bounding box center [357, 135] width 714 height 196
click at [473, 139] on div "35 14 04 03 08 11 2" at bounding box center [357, 135] width 714 height 196
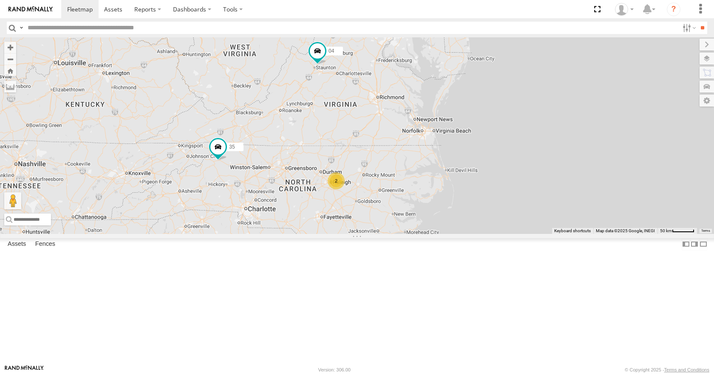
click at [499, 127] on div "35 14 04 03 08 11 2" at bounding box center [357, 135] width 714 height 196
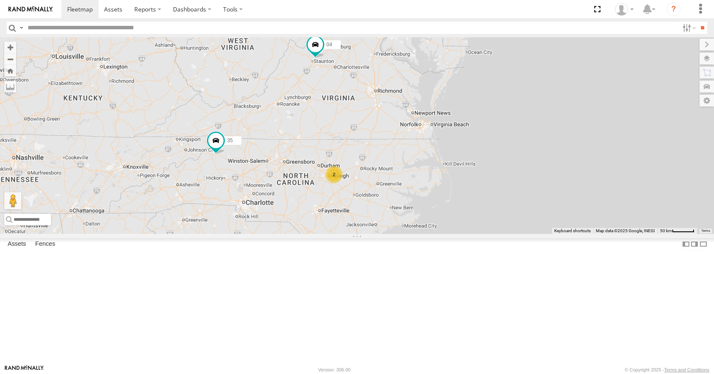
click at [505, 153] on div "35 14 04 03 08 11 2" at bounding box center [357, 135] width 714 height 196
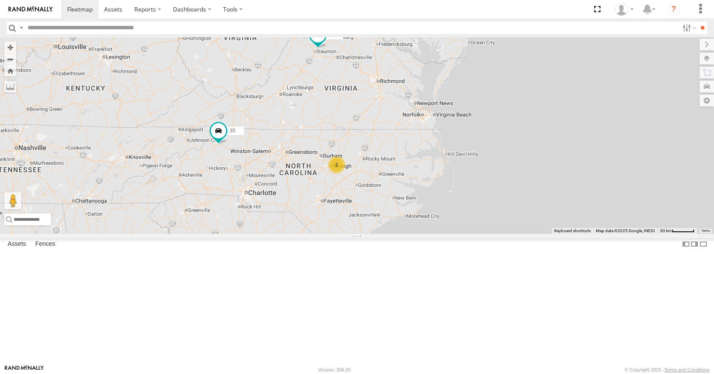
click at [531, 171] on div "35 14 04 03 08 11 2" at bounding box center [357, 135] width 714 height 196
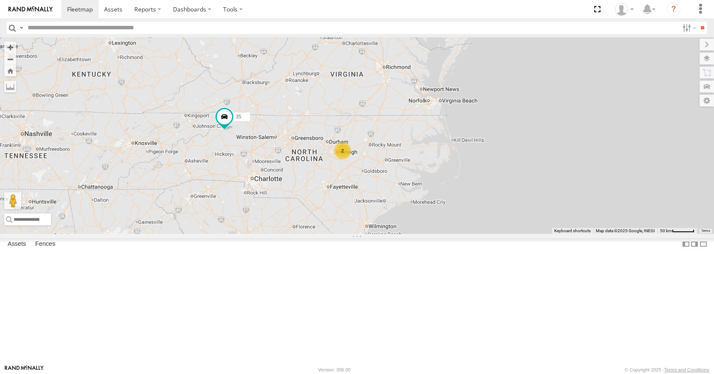
click at [516, 175] on div "35 14 04 03 08 11 2" at bounding box center [357, 135] width 714 height 196
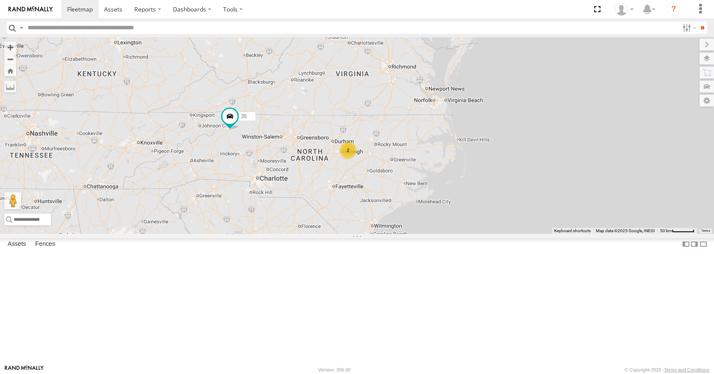
click at [580, 165] on div "35 14 04 03 08 11 2" at bounding box center [357, 135] width 714 height 196
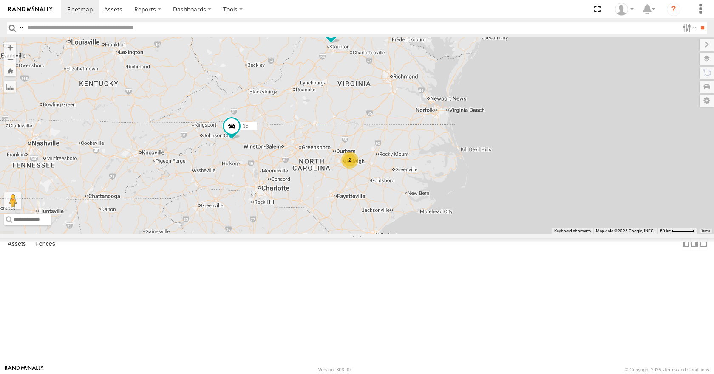
click at [588, 212] on div "35 14 04 03 08 11 2" at bounding box center [357, 135] width 714 height 196
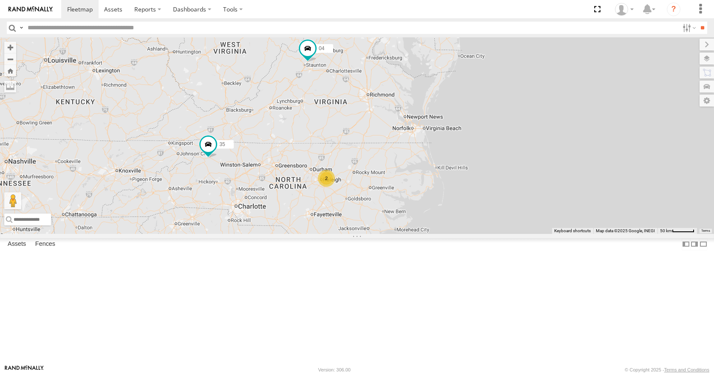
click at [554, 234] on div "35 14 04 03 08 11 2" at bounding box center [357, 135] width 714 height 196
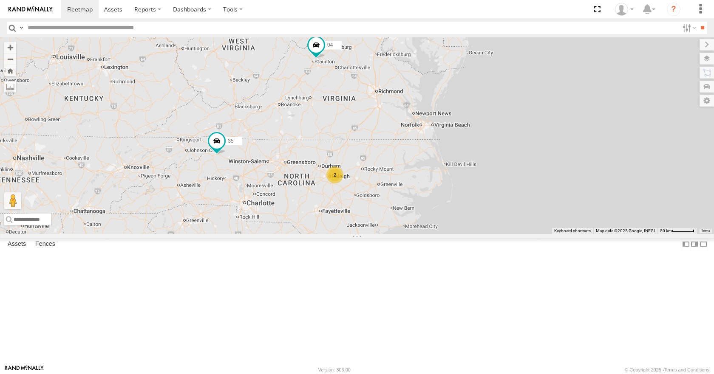
click at [562, 231] on div "35 14 04 03 08 11 2" at bounding box center [357, 135] width 714 height 196
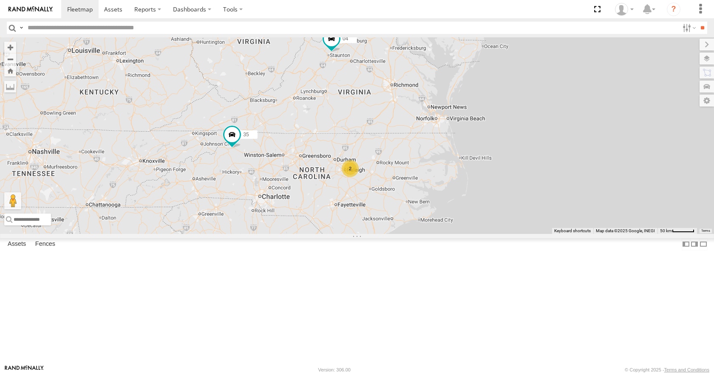
click at [583, 223] on div "35 14 04 03 08 11 2" at bounding box center [357, 135] width 714 height 196
click at [492, 234] on div "35 14 04 03 08 11 2" at bounding box center [357, 135] width 714 height 196
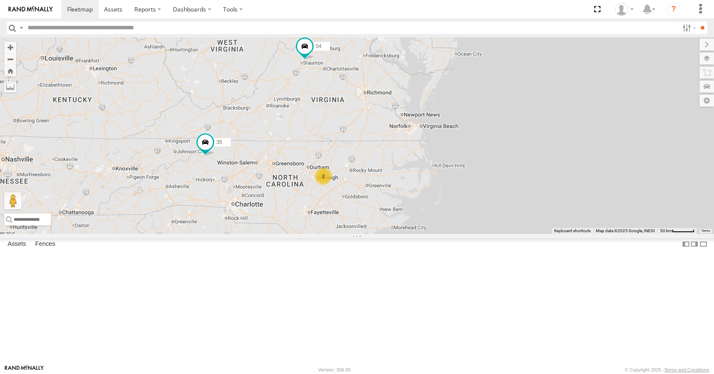
click at [471, 234] on div "35 14 04 03 08 11 2" at bounding box center [357, 135] width 714 height 196
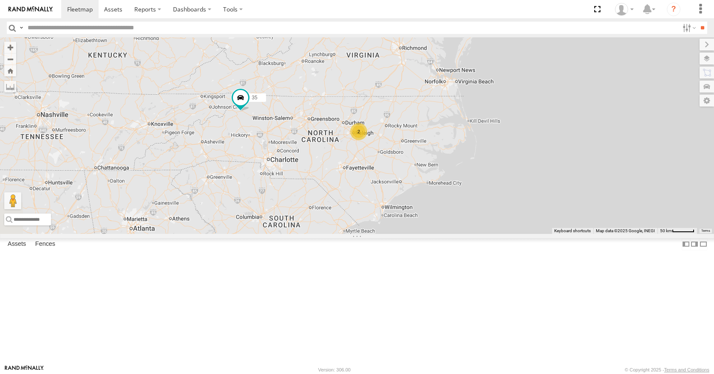
click at [514, 192] on div "35 14 04 03 08 11 2" at bounding box center [357, 135] width 714 height 196
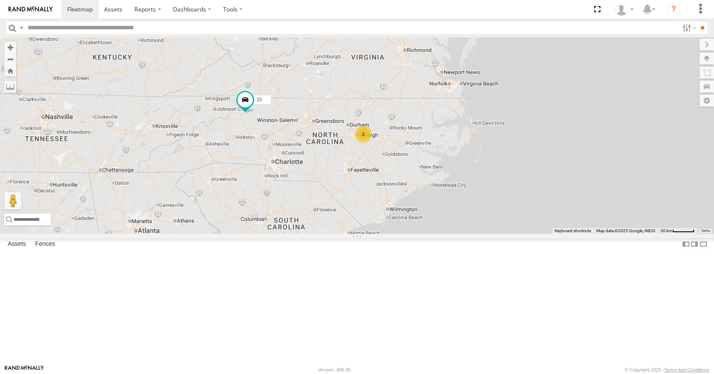
click at [501, 192] on div "35 14 04 03 08 11 2" at bounding box center [357, 135] width 714 height 196
click at [518, 197] on div "35 14 04 03 08 11 2" at bounding box center [357, 135] width 714 height 196
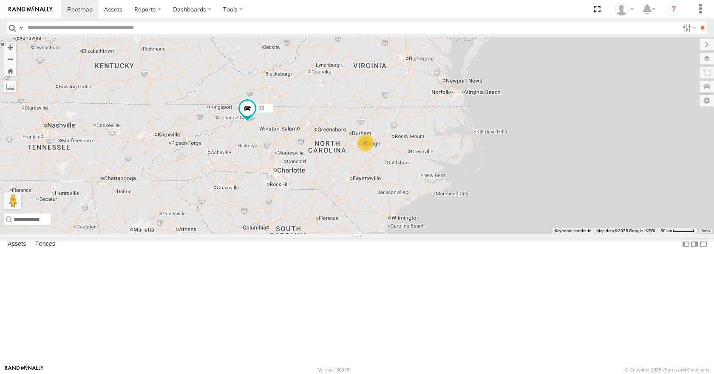
click at [554, 161] on div "35 14 04 03 08 11 2" at bounding box center [357, 135] width 714 height 196
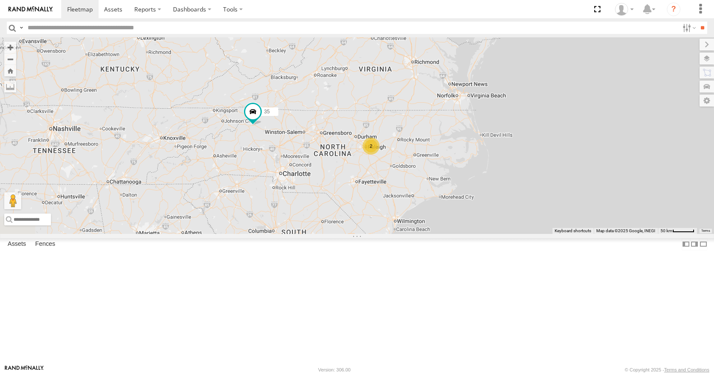
click at [589, 151] on div "35 14 04 03 08 11 2" at bounding box center [357, 135] width 714 height 196
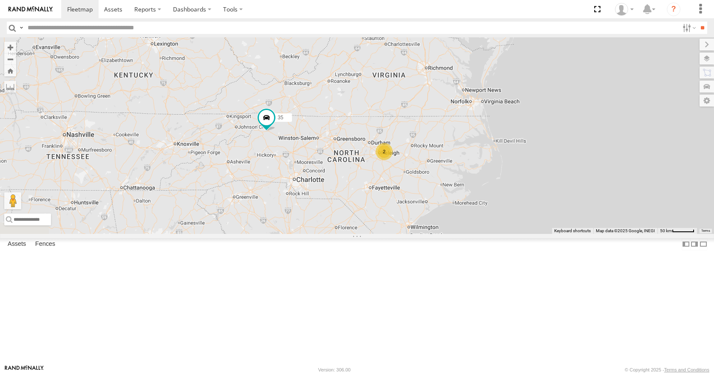
click at [611, 167] on div "35 14 04 03 08 11 2" at bounding box center [357, 135] width 714 height 196
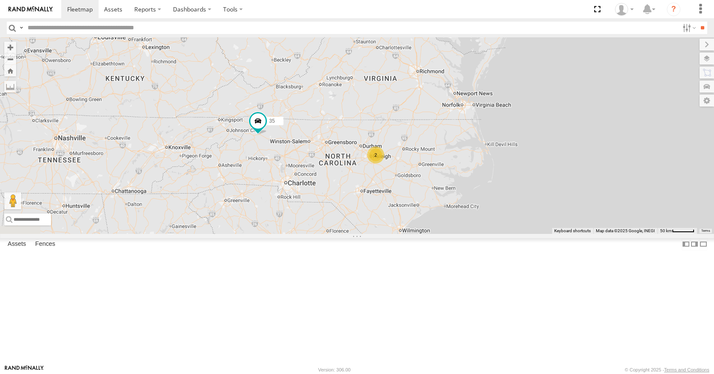
click at [576, 159] on div "35 14 04 03 08 11 2" at bounding box center [357, 135] width 714 height 196
click at [536, 141] on div "35 14 04 03 08 11 2" at bounding box center [357, 135] width 714 height 196
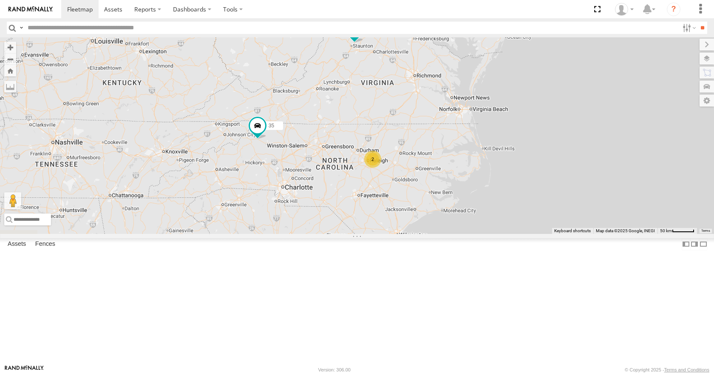
click at [468, 161] on div "35 14 04 03 08 11 2" at bounding box center [357, 135] width 714 height 196
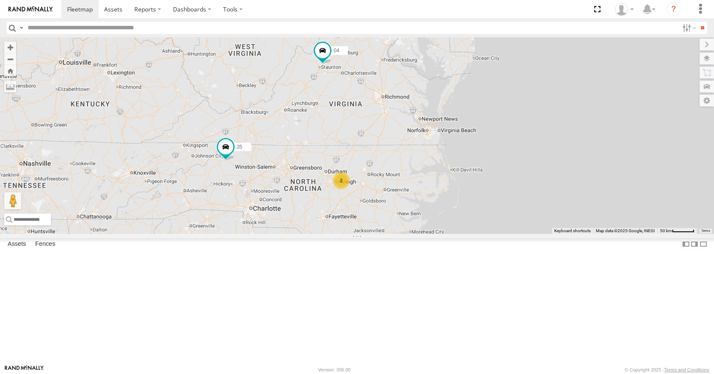
click at [393, 171] on div "35 14 04 03 08 11 2" at bounding box center [357, 135] width 714 height 196
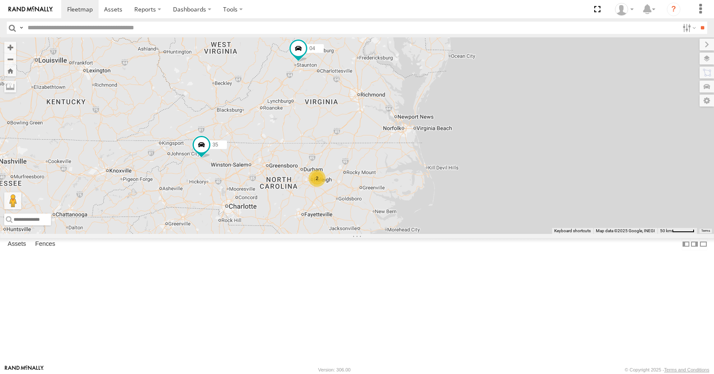
click at [373, 177] on div "35 14 04 03 08 11 2" at bounding box center [357, 135] width 714 height 196
click at [340, 180] on div "35 14 04 03 08 11 2" at bounding box center [357, 135] width 714 height 196
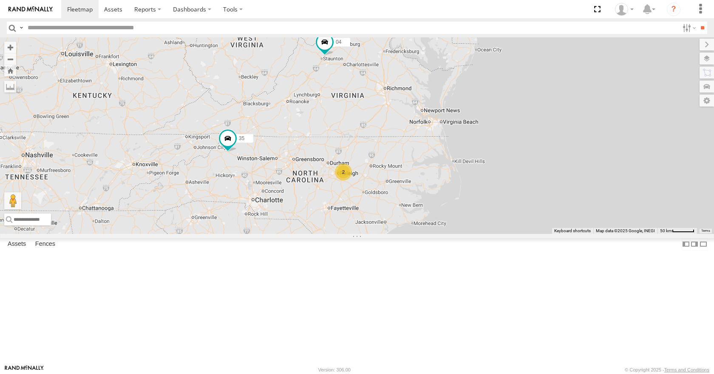
click at [354, 141] on div "35 14 04 03 08 11 2" at bounding box center [357, 135] width 714 height 196
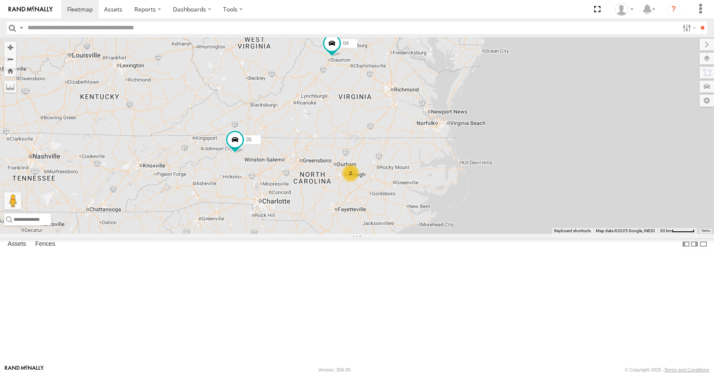
click at [479, 133] on div "35 14 04 03 08 11 2" at bounding box center [357, 135] width 714 height 196
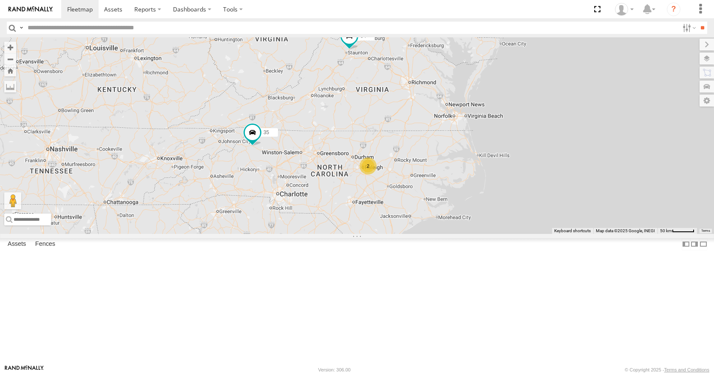
click at [541, 108] on div "35 14 04 03 08 11 2" at bounding box center [357, 135] width 714 height 196
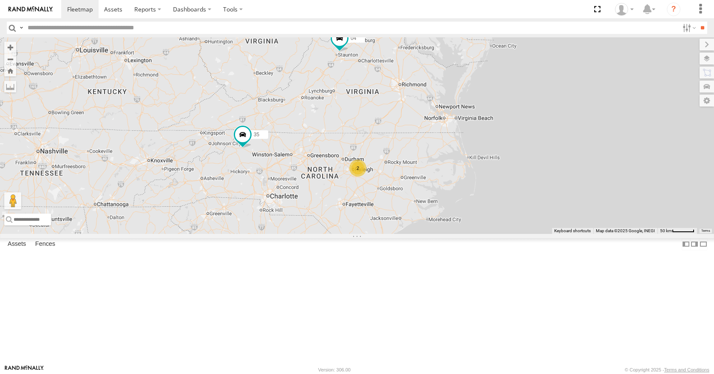
click at [538, 82] on div "35 14 04 03 08 11 2" at bounding box center [357, 135] width 714 height 196
click at [545, 65] on div "35 14 04 03 08 11 2" at bounding box center [357, 135] width 714 height 196
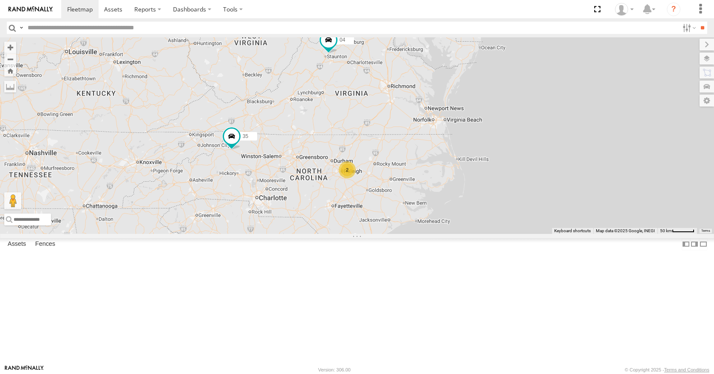
click at [580, 89] on div "35 14 04 03 08 11 2" at bounding box center [357, 135] width 714 height 196
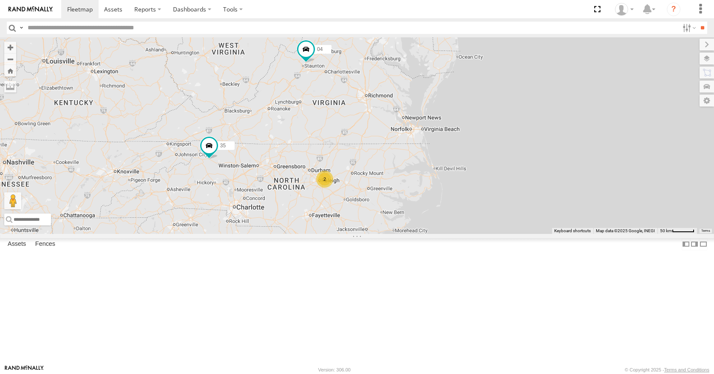
click at [581, 123] on div "35 14 04 03 08 11 2" at bounding box center [357, 135] width 714 height 196
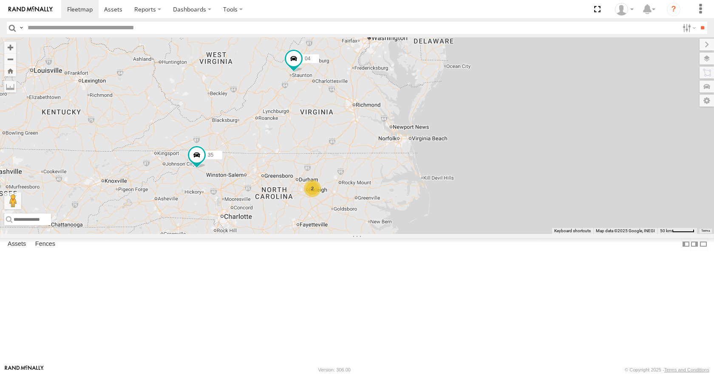
click at [596, 81] on div "35 14 04 03 08 11 2" at bounding box center [357, 135] width 714 height 196
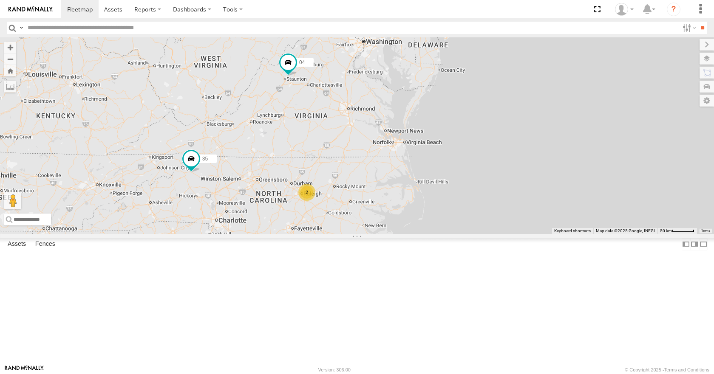
click at [554, 88] on div "35 14 04 03 08 11 2" at bounding box center [357, 135] width 714 height 196
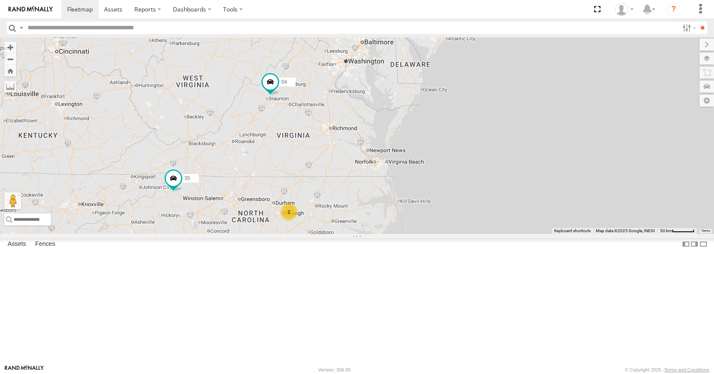
click at [525, 91] on div "35 14 04 03 08 11 2" at bounding box center [357, 135] width 714 height 196
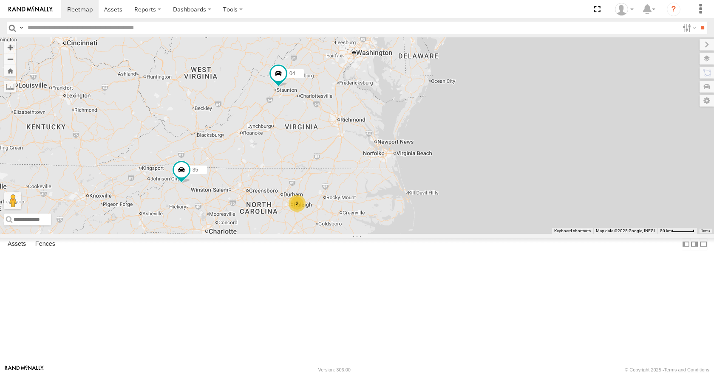
click at [557, 65] on div "35 14 04 03 08 11 2" at bounding box center [357, 135] width 714 height 196
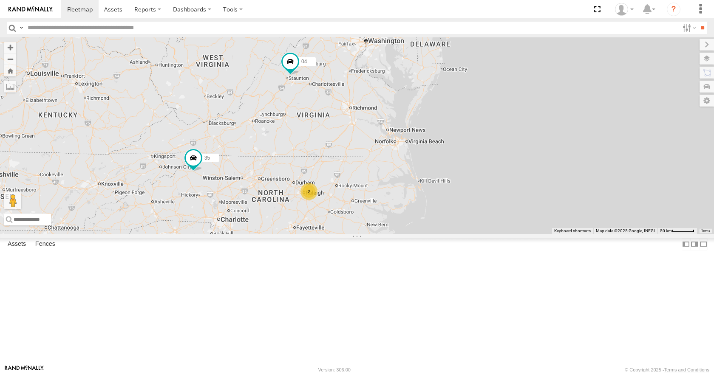
click at [525, 137] on div "35 14 04 03 08 11 2" at bounding box center [357, 135] width 714 height 196
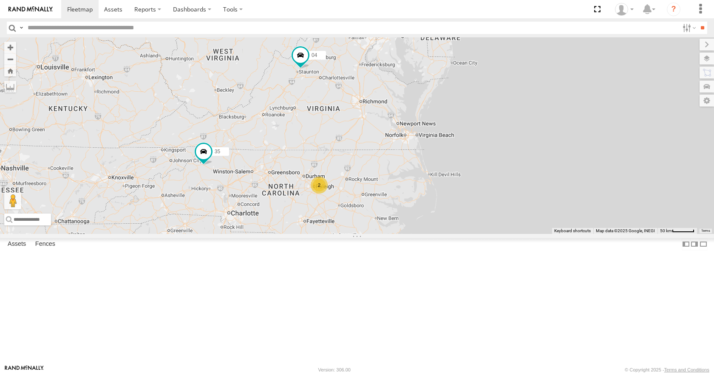
click at [461, 228] on div "35 14 04 03 08 11 2" at bounding box center [357, 135] width 714 height 196
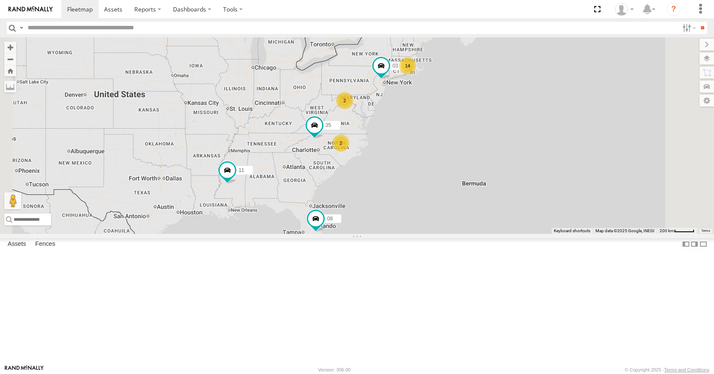
drag, startPoint x: 477, startPoint y: 130, endPoint x: 440, endPoint y: 140, distance: 38.9
click at [440, 140] on div "14 35 2 08 11 2 03" at bounding box center [357, 135] width 714 height 196
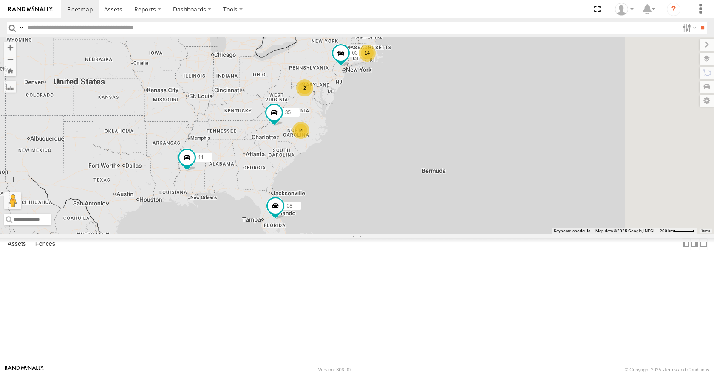
drag, startPoint x: 468, startPoint y: 150, endPoint x: 426, endPoint y: 138, distance: 43.5
click at [426, 138] on div "14 35 2 08 11 2 03" at bounding box center [357, 135] width 714 height 196
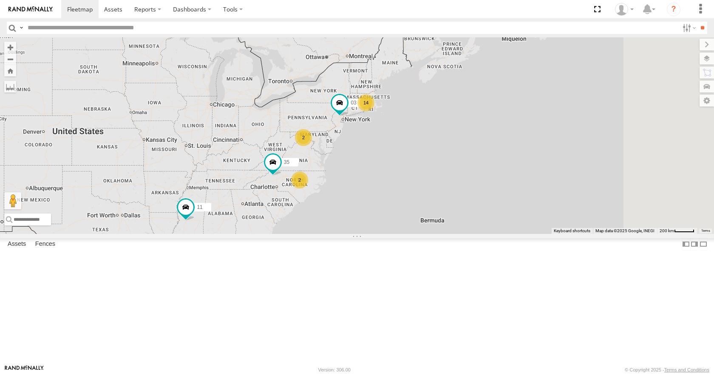
drag, startPoint x: 361, startPoint y: 199, endPoint x: 362, endPoint y: 248, distance: 48.5
click at [362, 234] on div "14 35 2 08 11 2 03" at bounding box center [357, 135] width 714 height 196
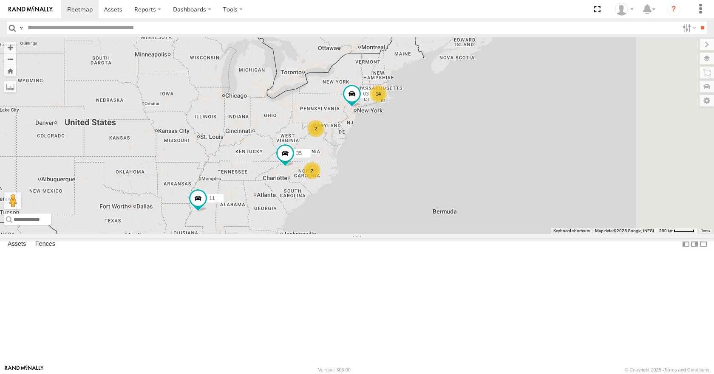
drag, startPoint x: 421, startPoint y: 182, endPoint x: 433, endPoint y: 172, distance: 16.1
click at [433, 172] on div "14 35 2 08 11 2 03" at bounding box center [357, 135] width 714 height 196
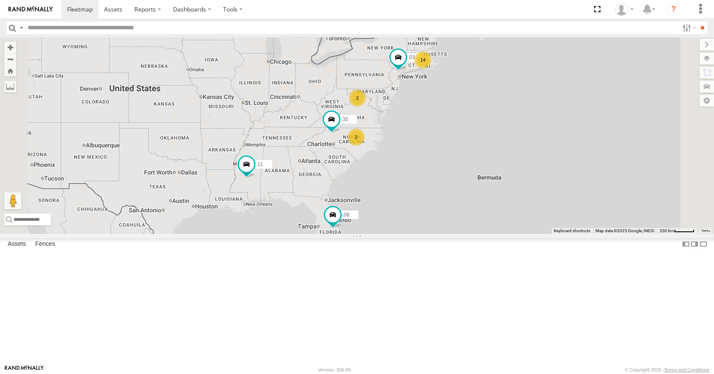
drag, startPoint x: 418, startPoint y: 128, endPoint x: 397, endPoint y: 134, distance: 21.5
click at [397, 134] on div "14 35 2 08 11 2 03" at bounding box center [357, 135] width 714 height 196
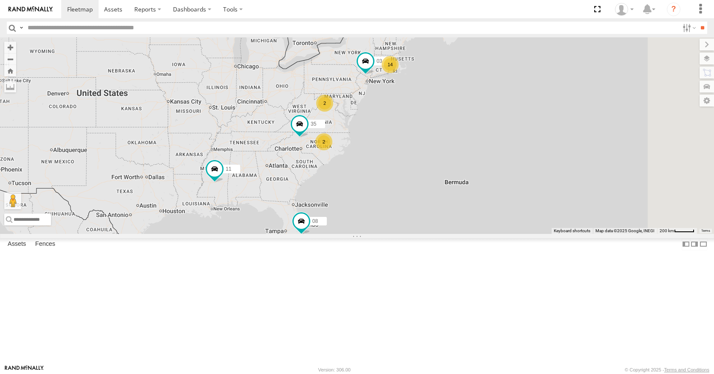
drag, startPoint x: 447, startPoint y: 131, endPoint x: 411, endPoint y: 135, distance: 36.4
click at [411, 135] on div "35 08 11 03 14 2 2" at bounding box center [357, 135] width 714 height 196
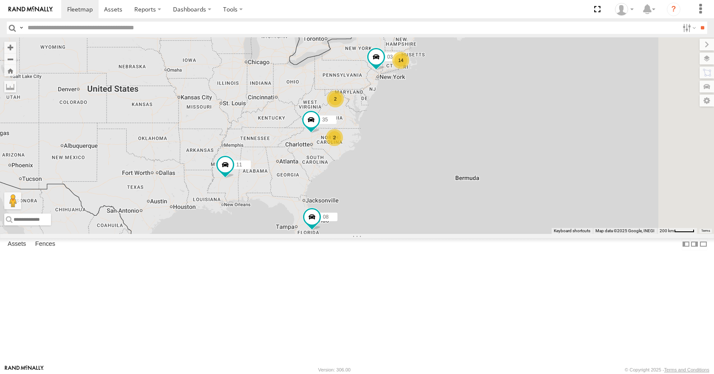
drag, startPoint x: 418, startPoint y: 141, endPoint x: 430, endPoint y: 137, distance: 13.0
click at [430, 137] on div "35 08 11 03 14 2 2" at bounding box center [357, 135] width 714 height 196
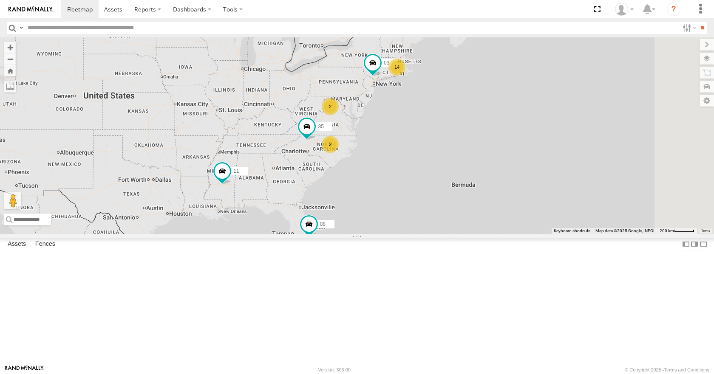
drag, startPoint x: 474, startPoint y: 138, endPoint x: 428, endPoint y: 152, distance: 47.9
click at [428, 152] on div "14 35 2 08 11 2 03" at bounding box center [357, 135] width 714 height 196
